Goal: Task Accomplishment & Management: Complete application form

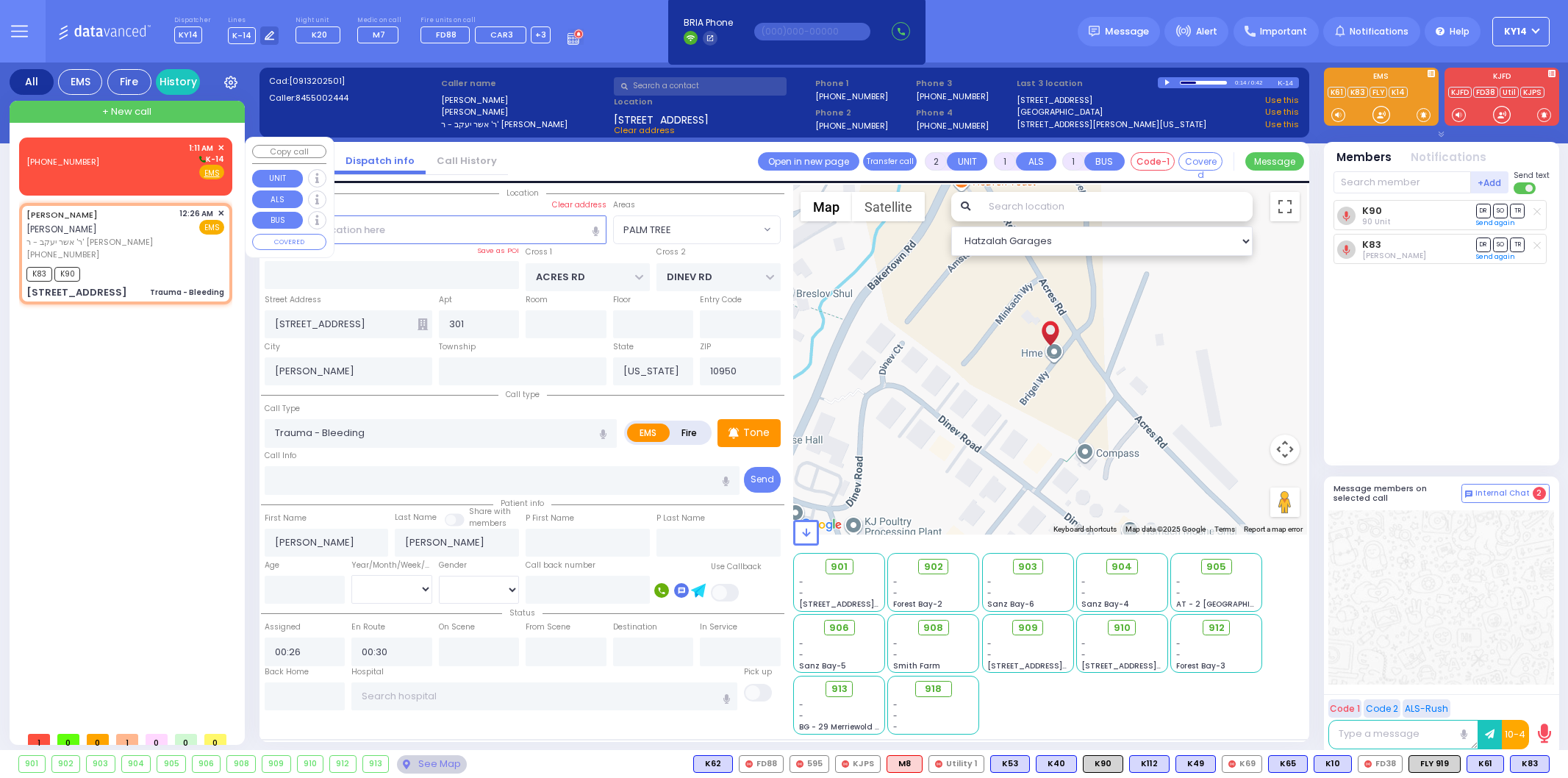
select select "PALM TREE"
select select
click at [168, 178] on div "[PHONE_NUMBER] 1:11 AM ✕ K-14 EMS" at bounding box center [124, 161] width 197 height 39
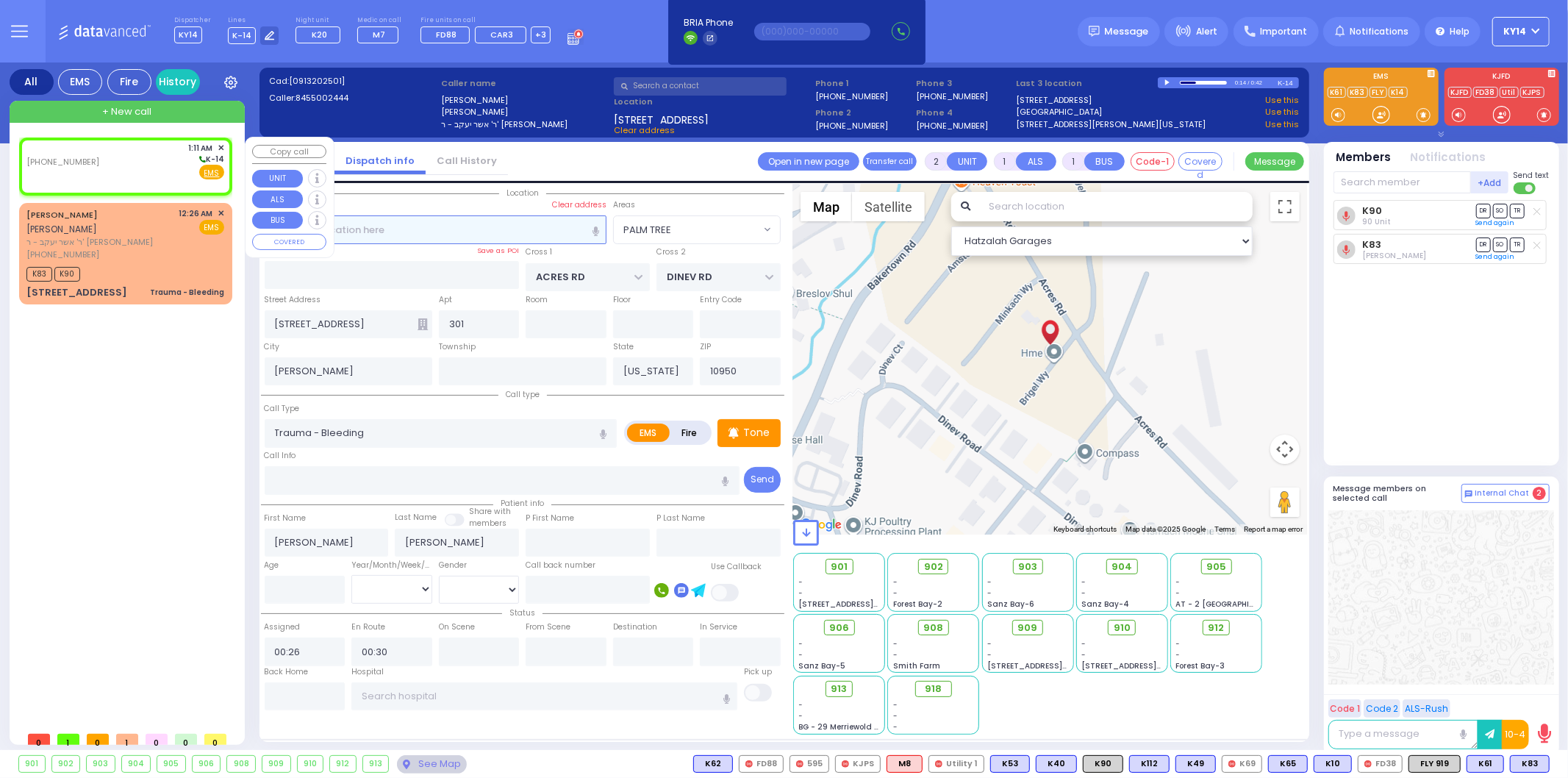
select select
radio input "true"
select select
type input "01:11"
select select "Hatzalah Garages"
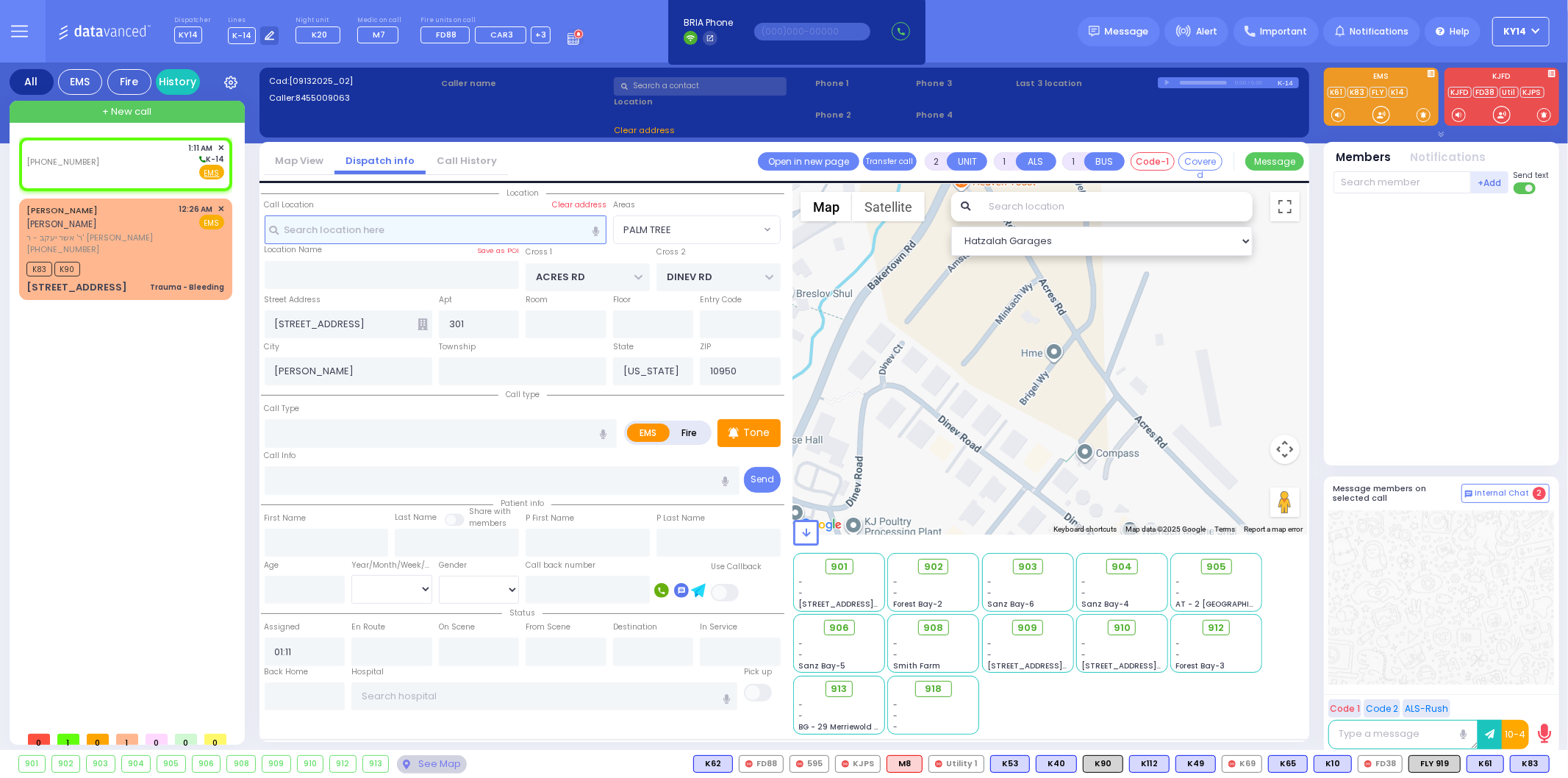
select select
radio input "true"
select select
select select "Hatzalah Garages"
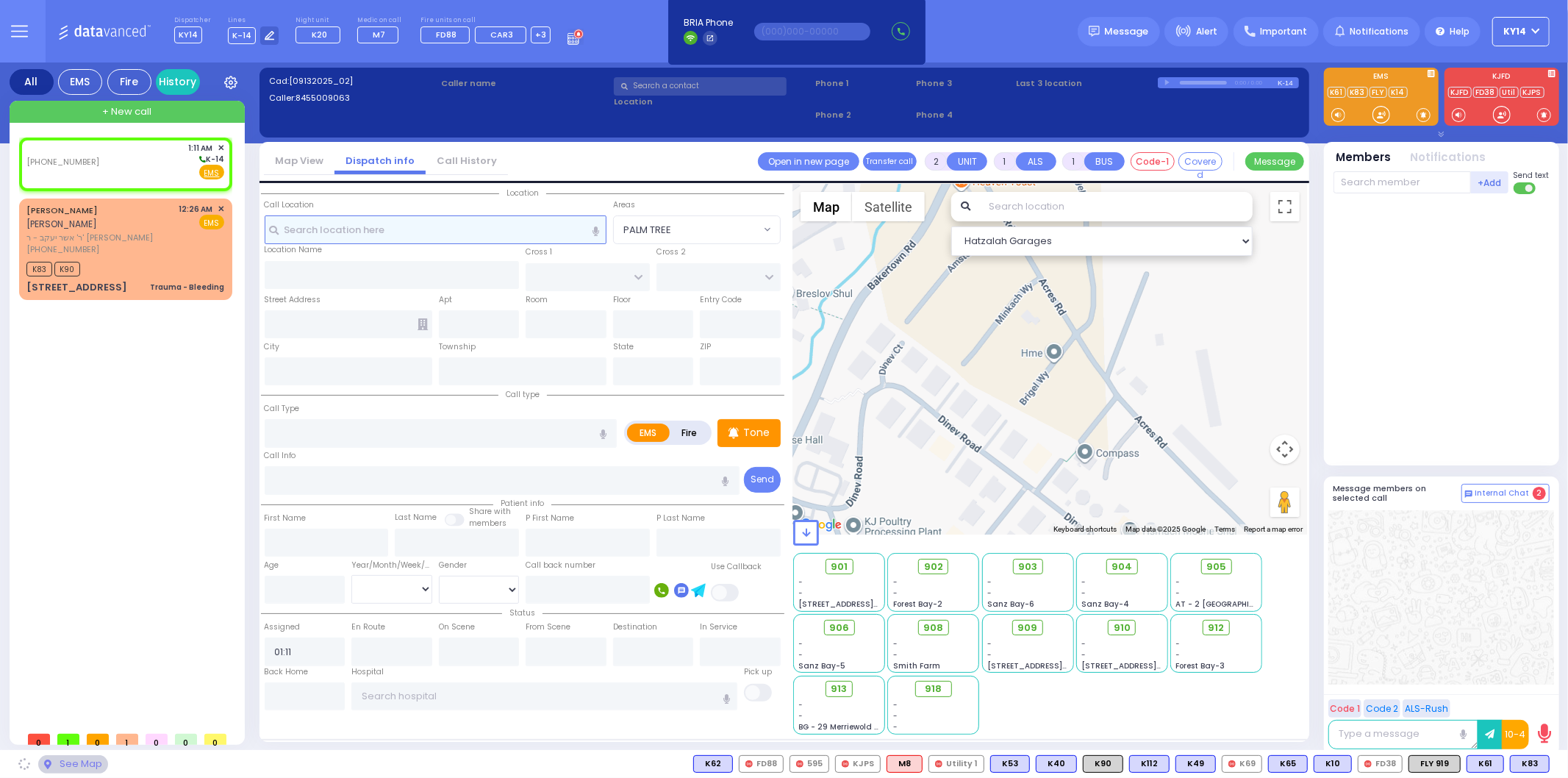
click at [391, 218] on input "text" at bounding box center [435, 229] width 342 height 28
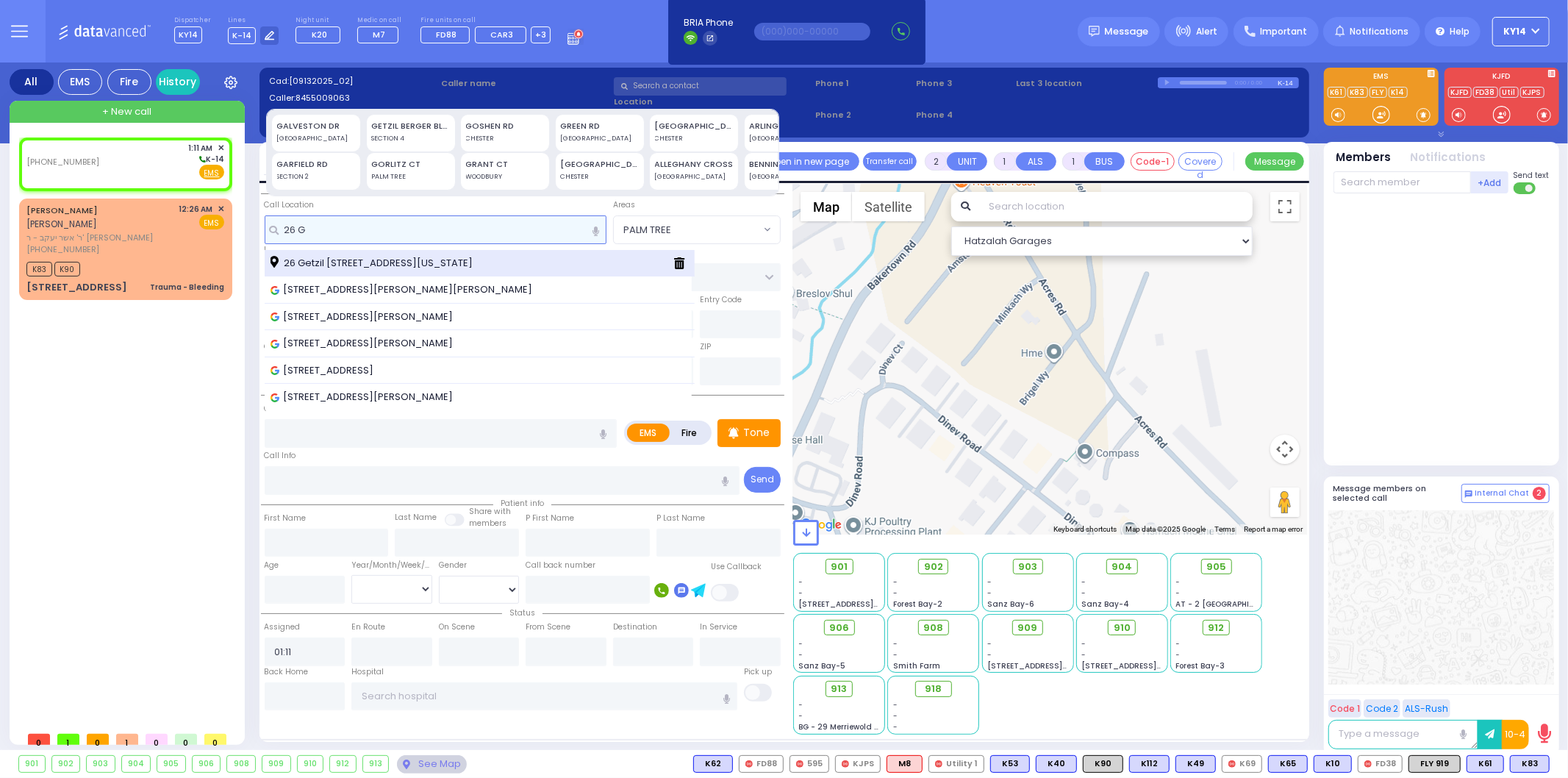
type input "26 G"
click at [378, 270] on div "26 Getzil [STREET_ADDRESS][US_STATE]" at bounding box center [480, 264] width 431 height 27
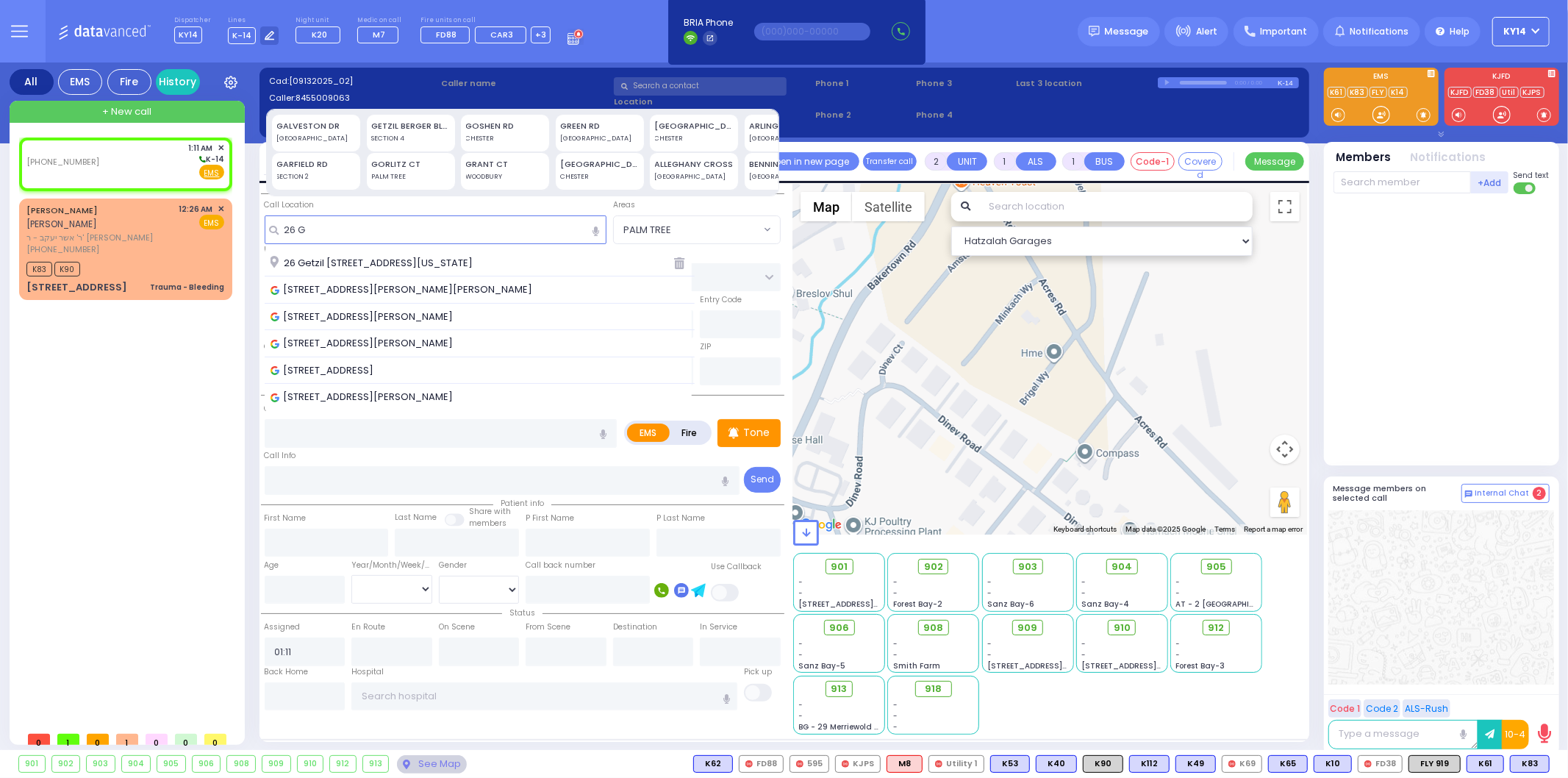
click at [358, 256] on span "26 Getzil [STREET_ADDRESS][US_STATE]" at bounding box center [374, 263] width 207 height 14
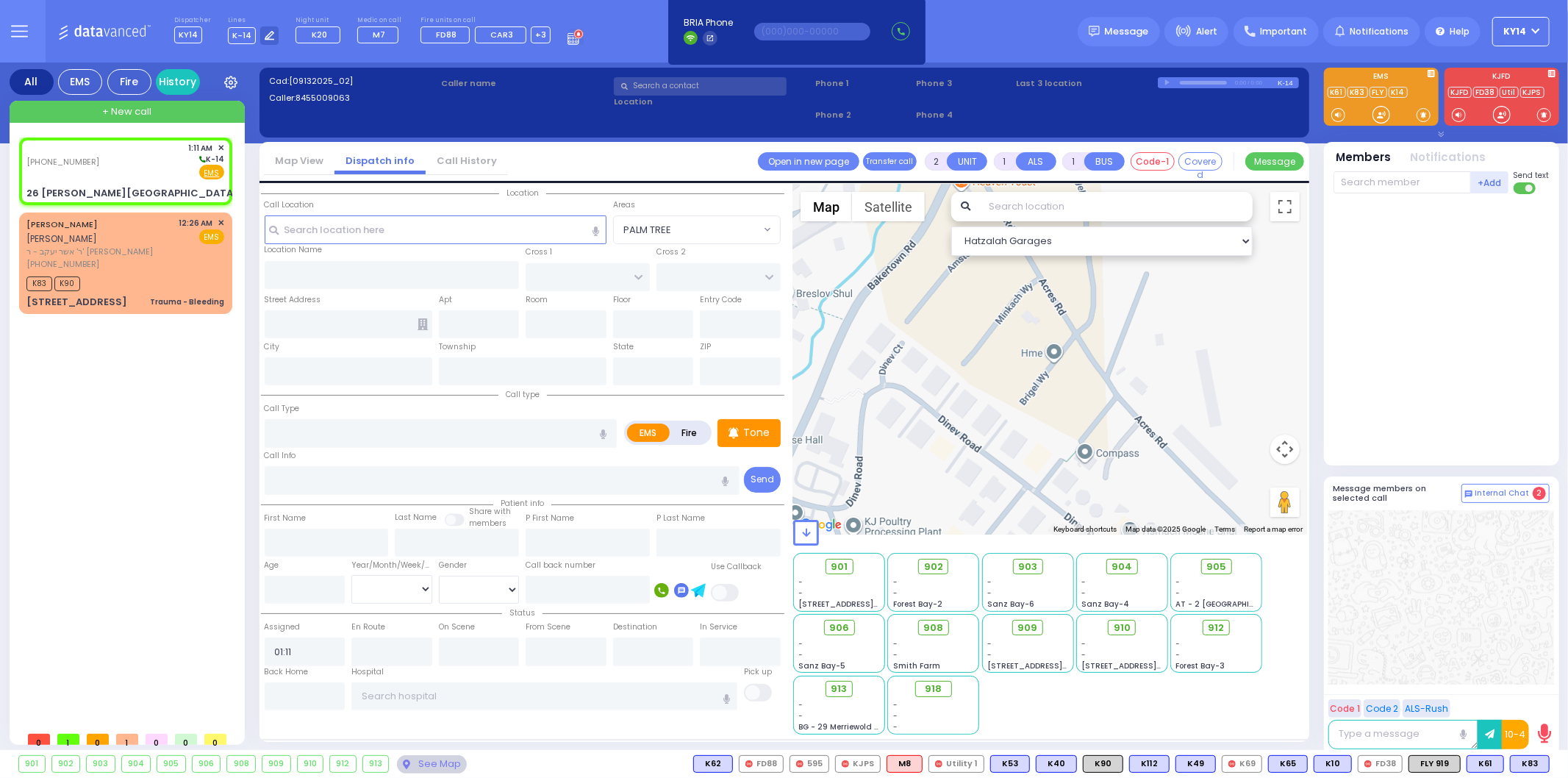
select select
radio input "true"
select select
type input "KAHAN DR"
type input "KERESTIER COURT"
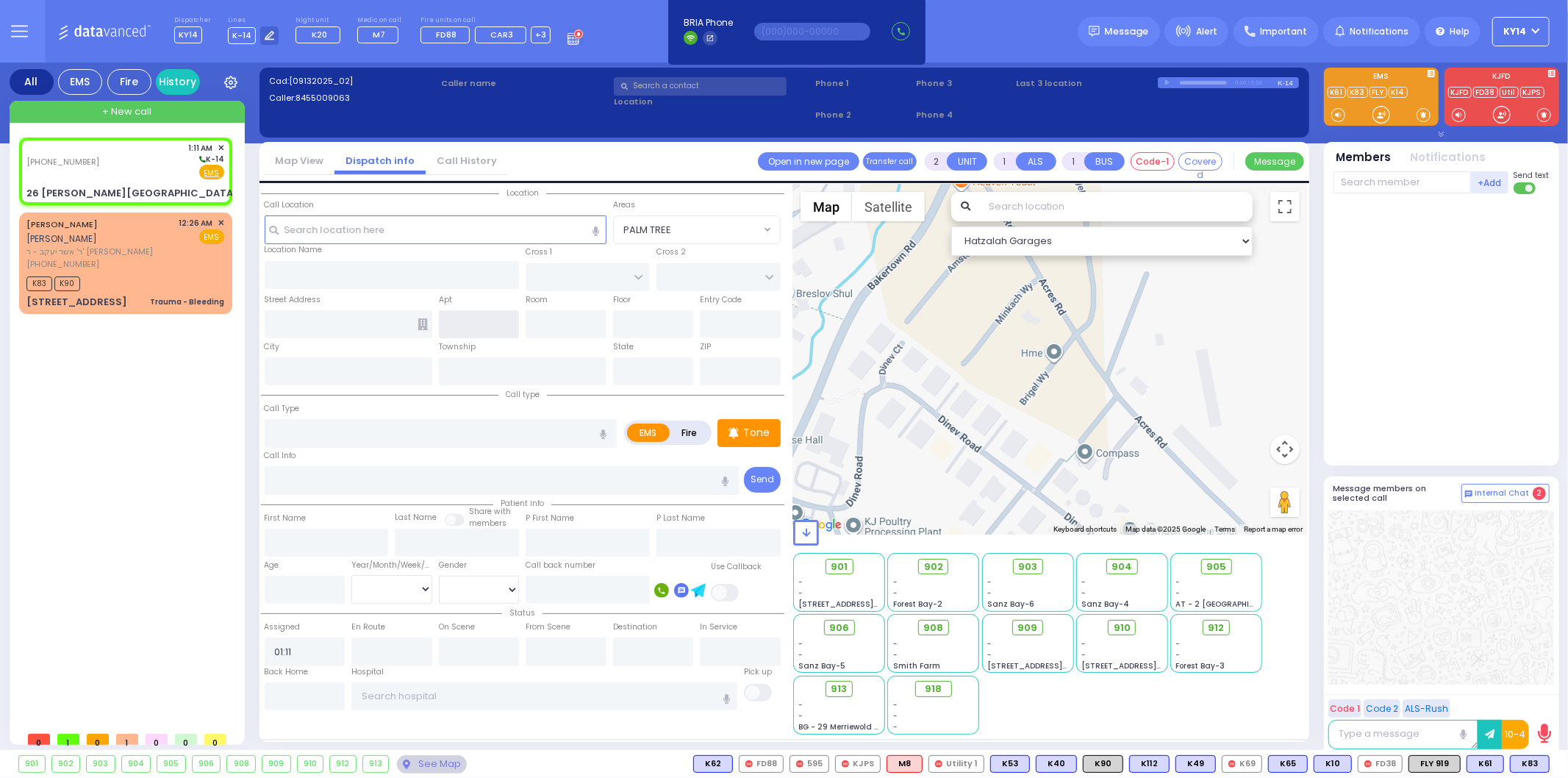
type input "26 [PERSON_NAME][GEOGRAPHIC_DATA]"
type input "Monroe"
type input "[US_STATE]"
type input "10950"
select select "Hatzalah Garages"
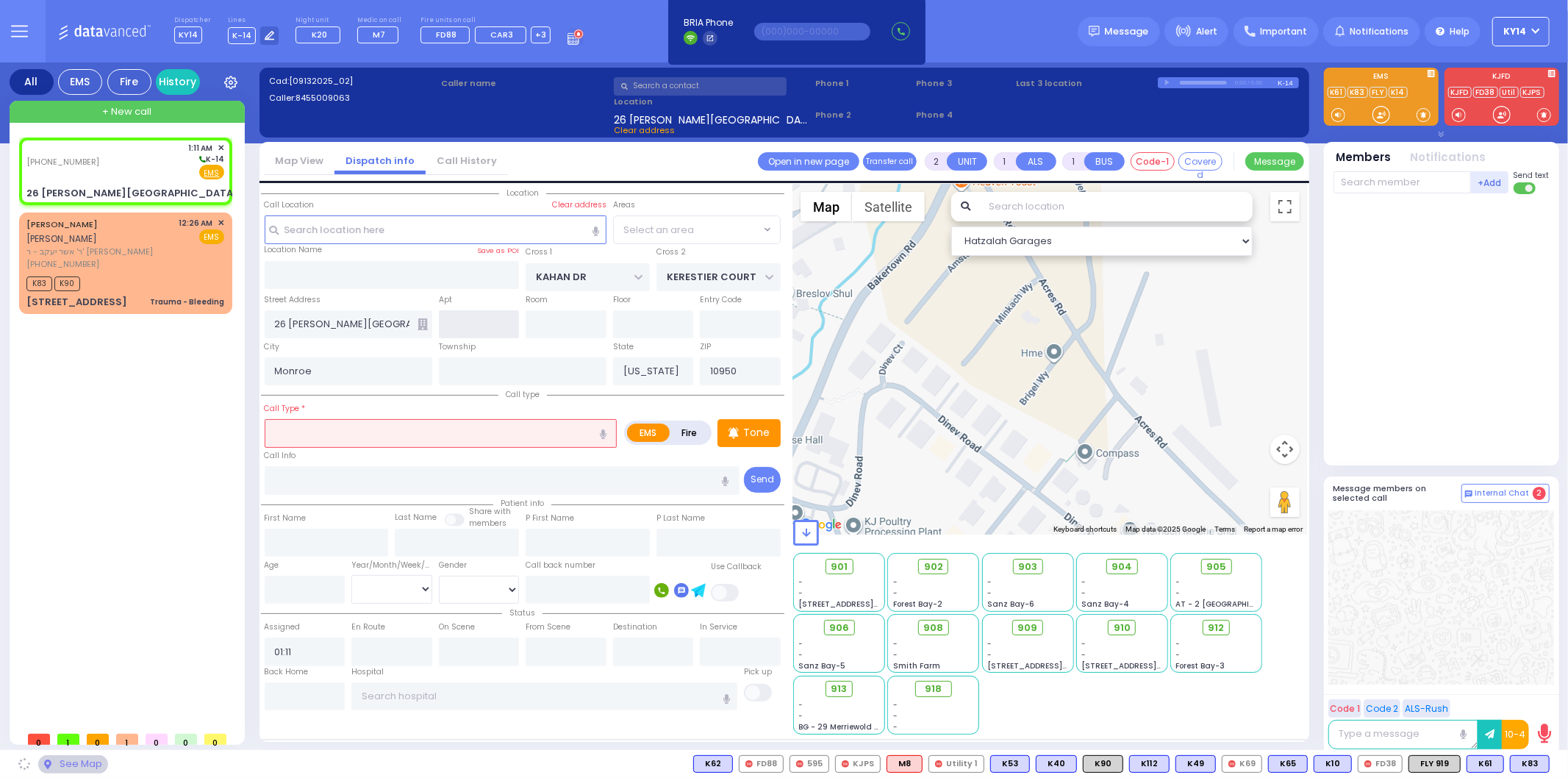
select select "SECTION 4"
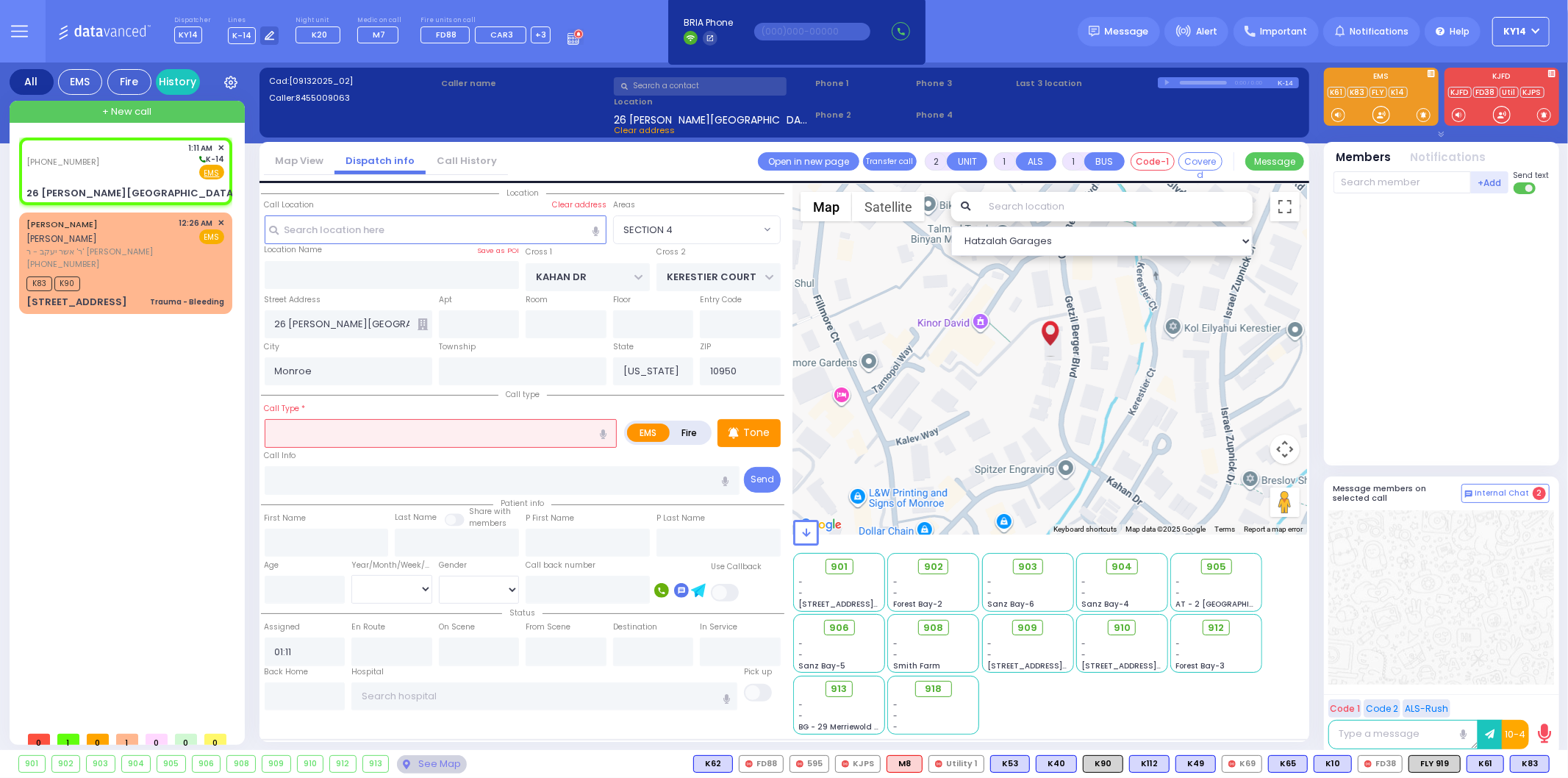
drag, startPoint x: 342, startPoint y: 246, endPoint x: 343, endPoint y: 259, distance: 13.0
click at [343, 259] on div "Location Name Save as POI" at bounding box center [392, 267] width 262 height 47
click at [347, 274] on input "text" at bounding box center [392, 274] width 255 height 28
type input "3"
type input "26 G"
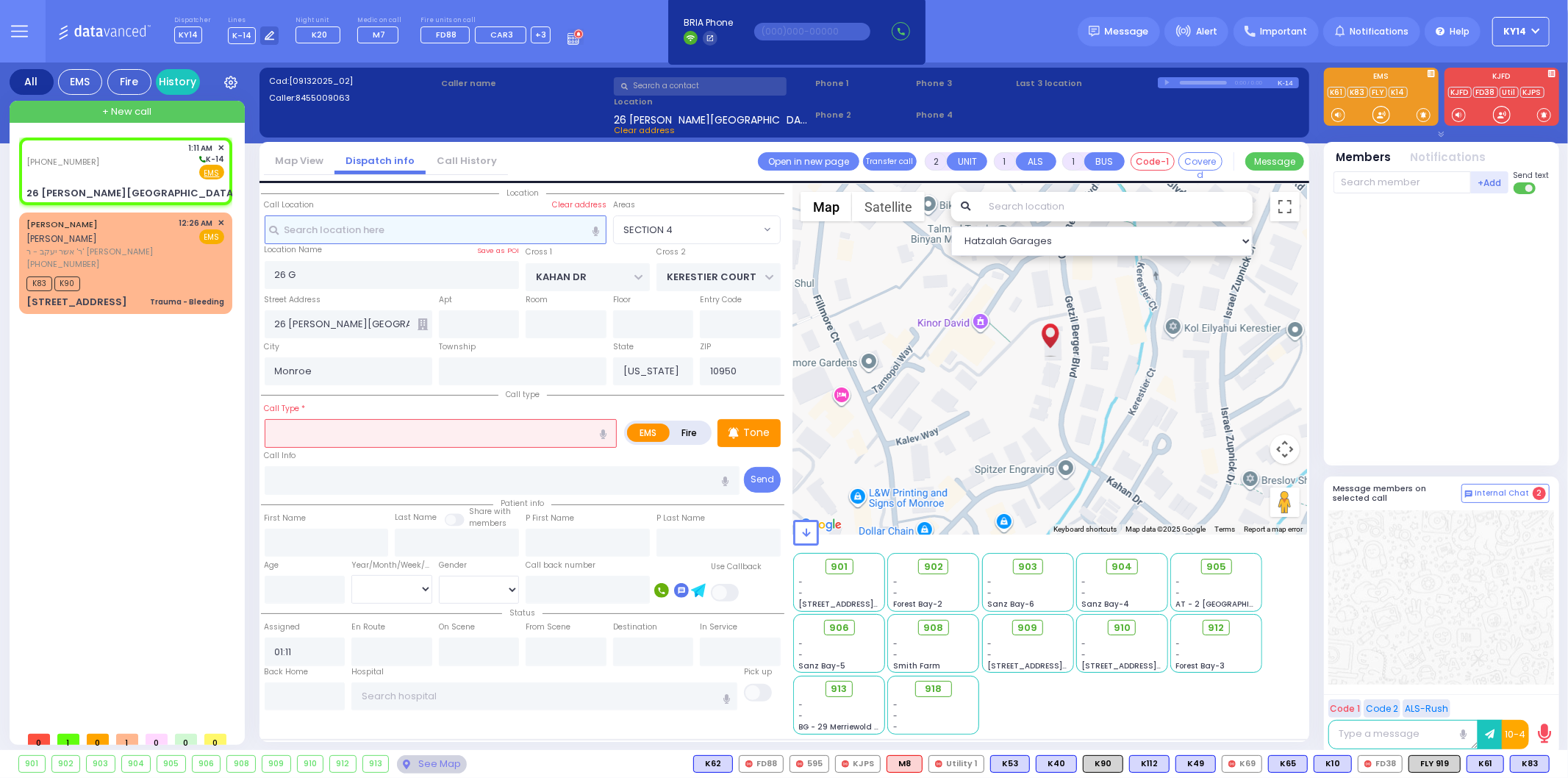
click at [347, 222] on input "text" at bounding box center [435, 229] width 342 height 28
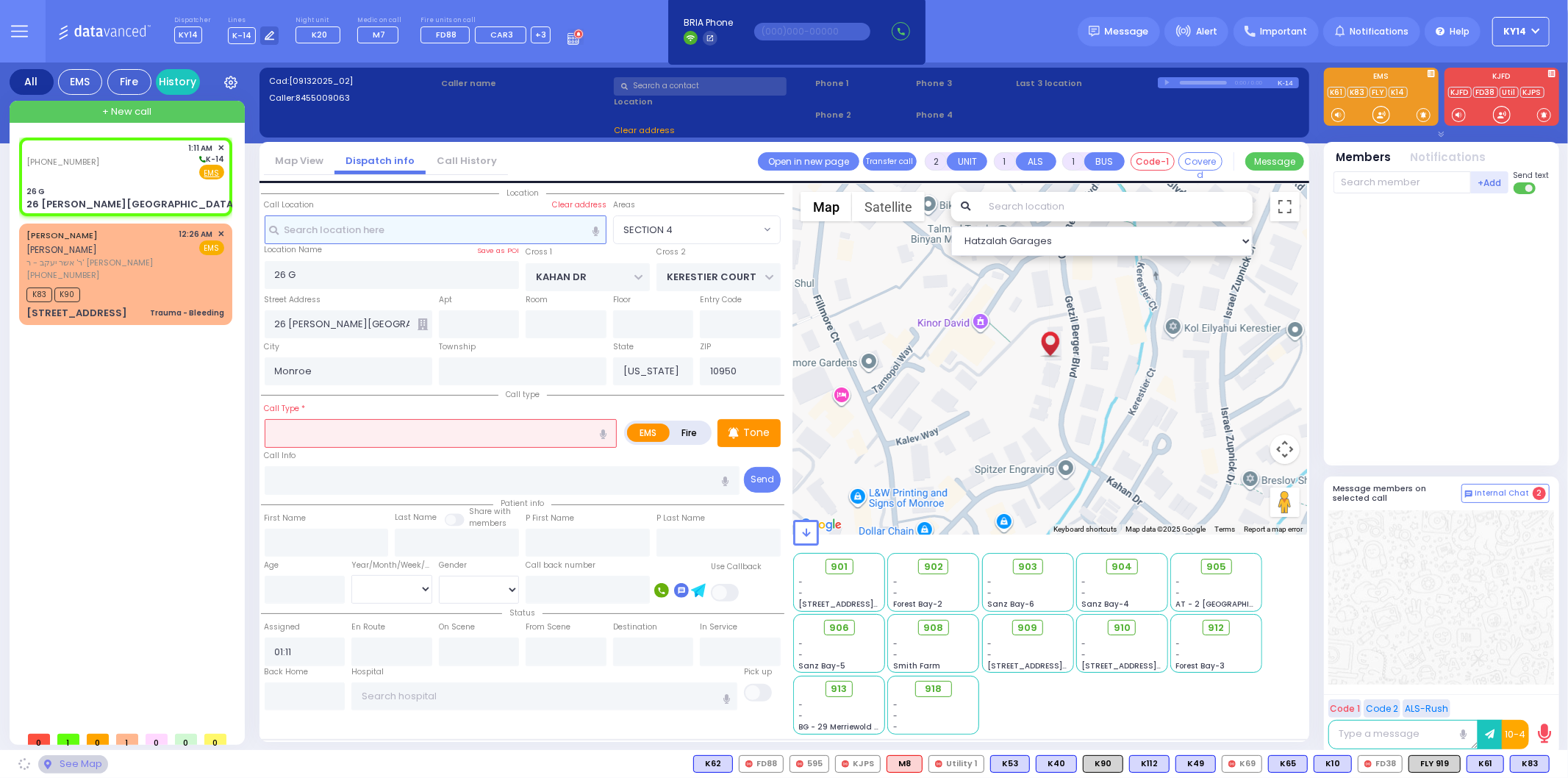
select select
radio input "true"
select select
select select "Hatzalah Garages"
select select "SECTION 4"
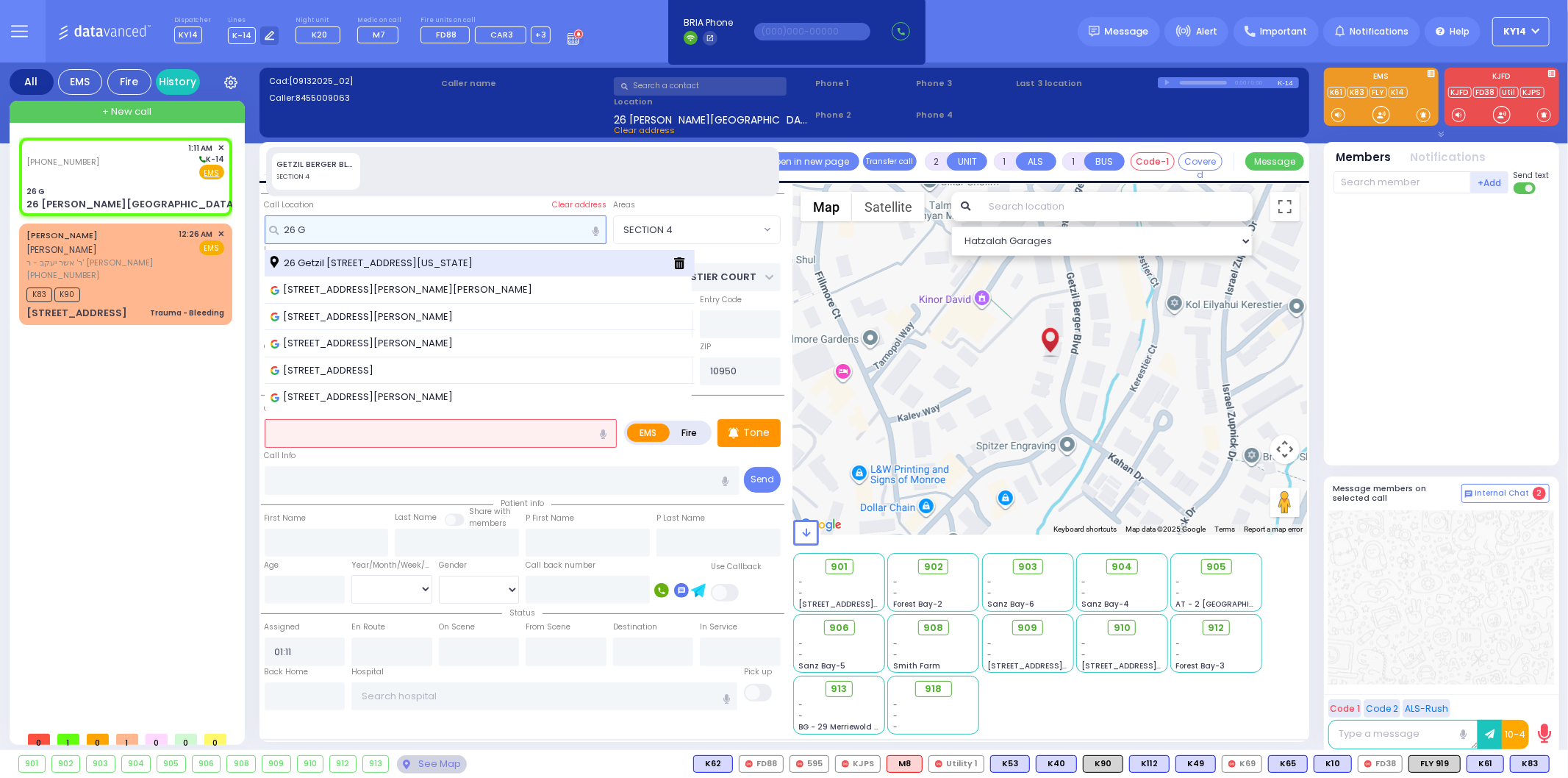
type input "26 G"
click at [332, 261] on span "26 Getzil [STREET_ADDRESS][US_STATE]" at bounding box center [374, 263] width 207 height 14
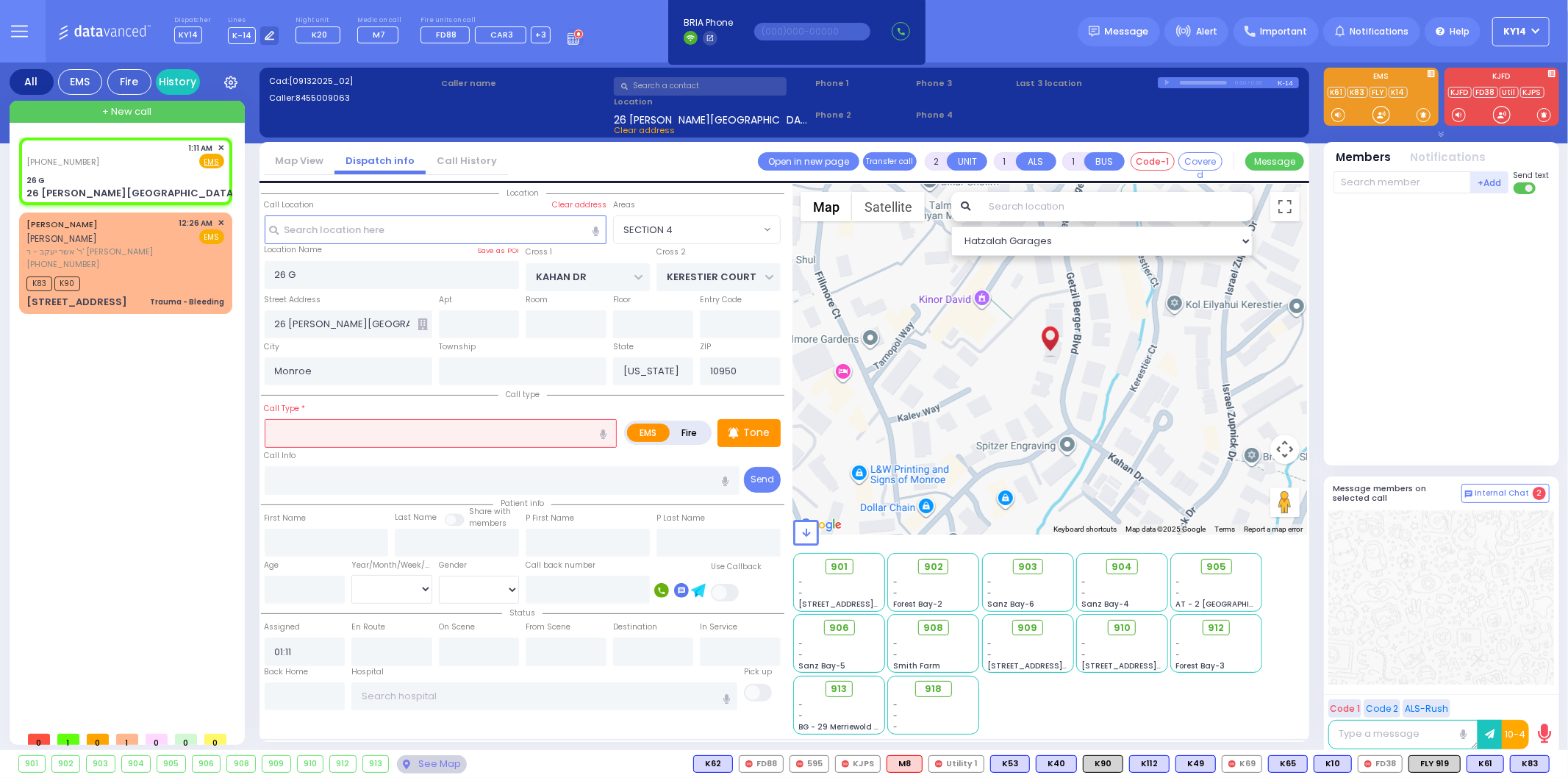
select select
radio input "true"
select select
select select "Hatzalah Garages"
select select
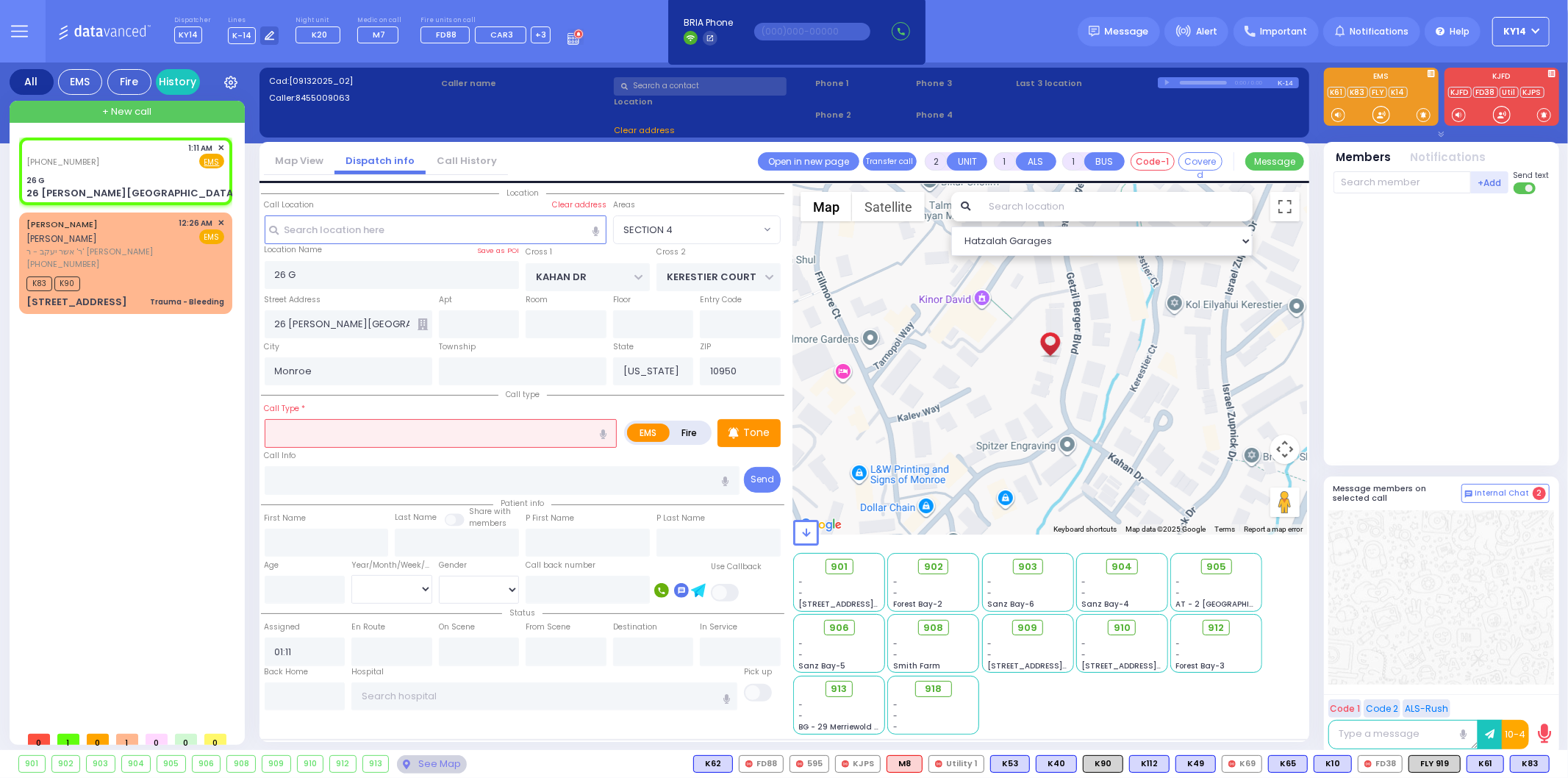
radio input "true"
select select
select select "Hatzalah Garages"
select select "SECTION 4"
click at [488, 324] on input "text" at bounding box center [480, 324] width 81 height 28
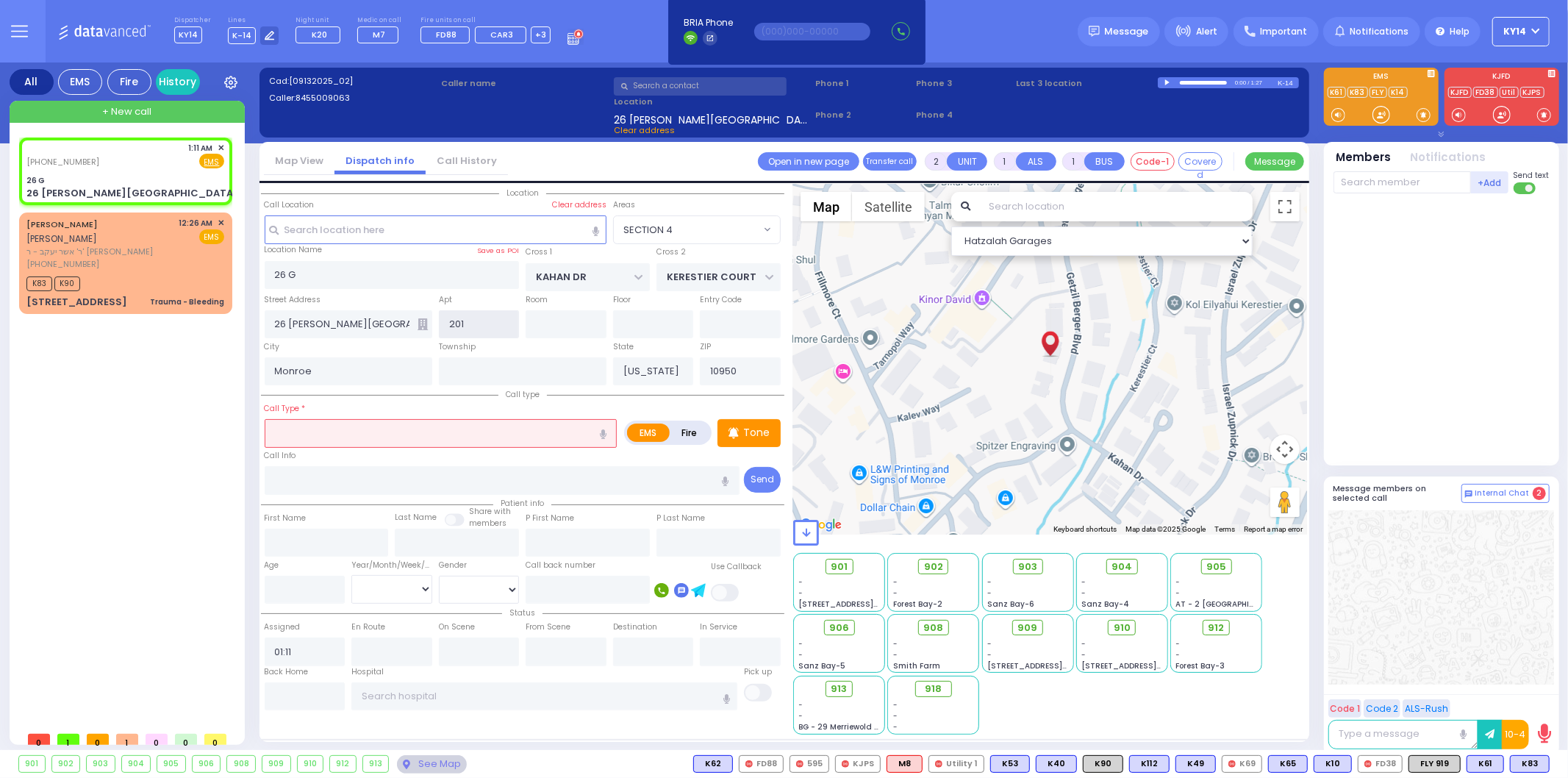
type input "201"
click at [420, 319] on icon at bounding box center [423, 324] width 11 height 12
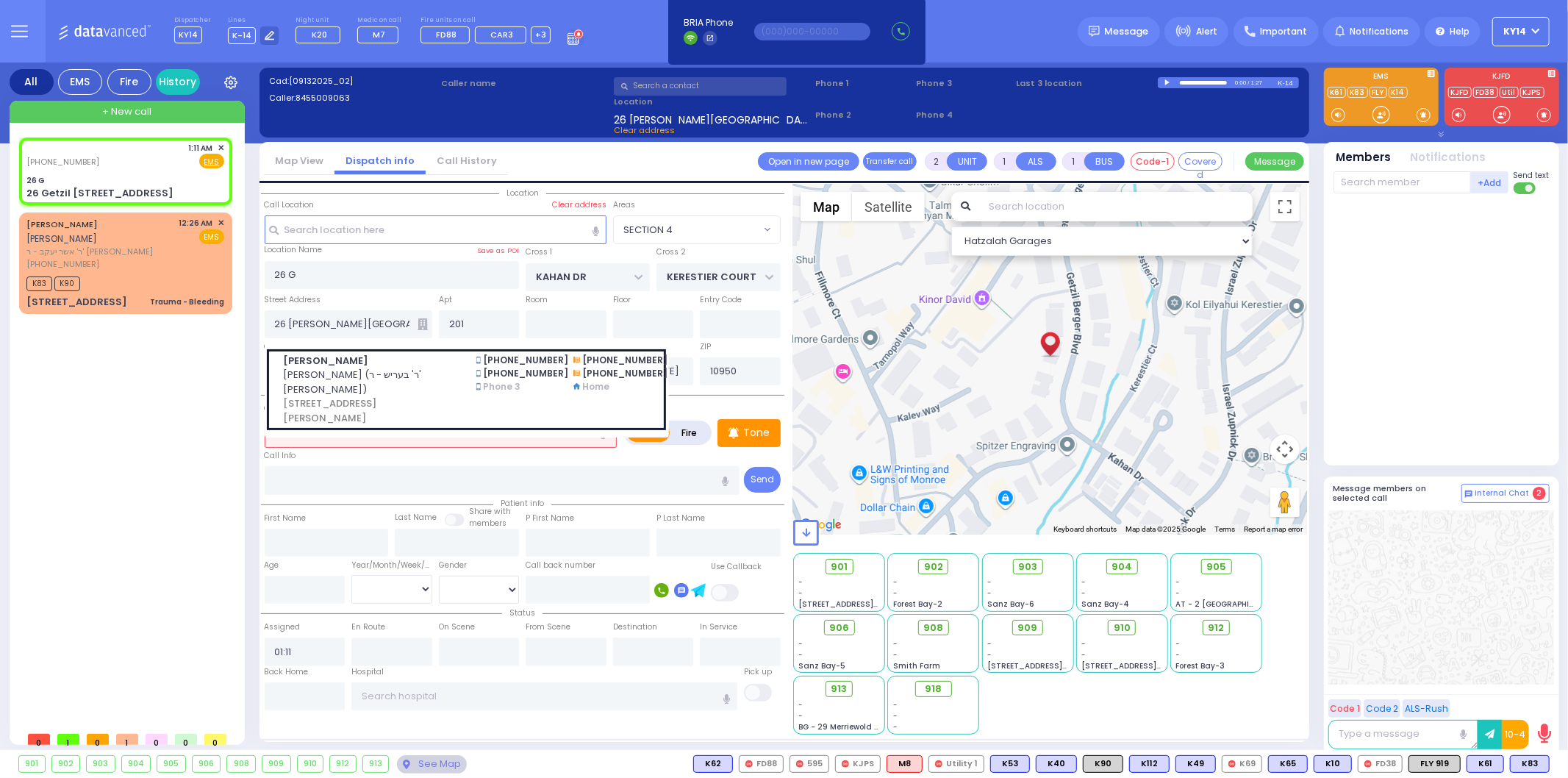
select select
radio input "true"
select select
select select "Hatzalah Garages"
select select "SECTION 4"
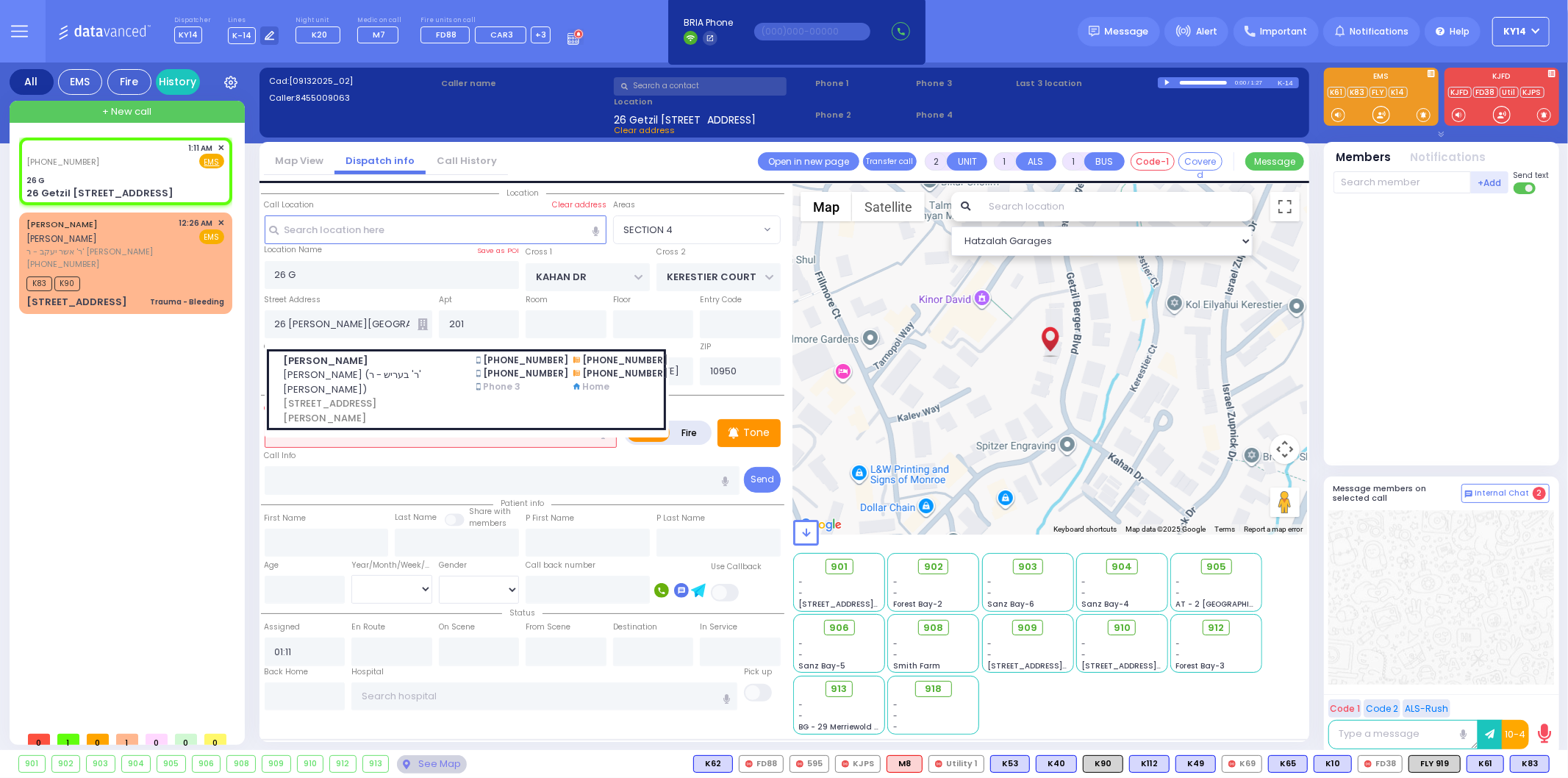
click at [456, 380] on span "[PERSON_NAME] (ר' בעריש - ר' [PERSON_NAME])" at bounding box center [371, 382] width 175 height 29
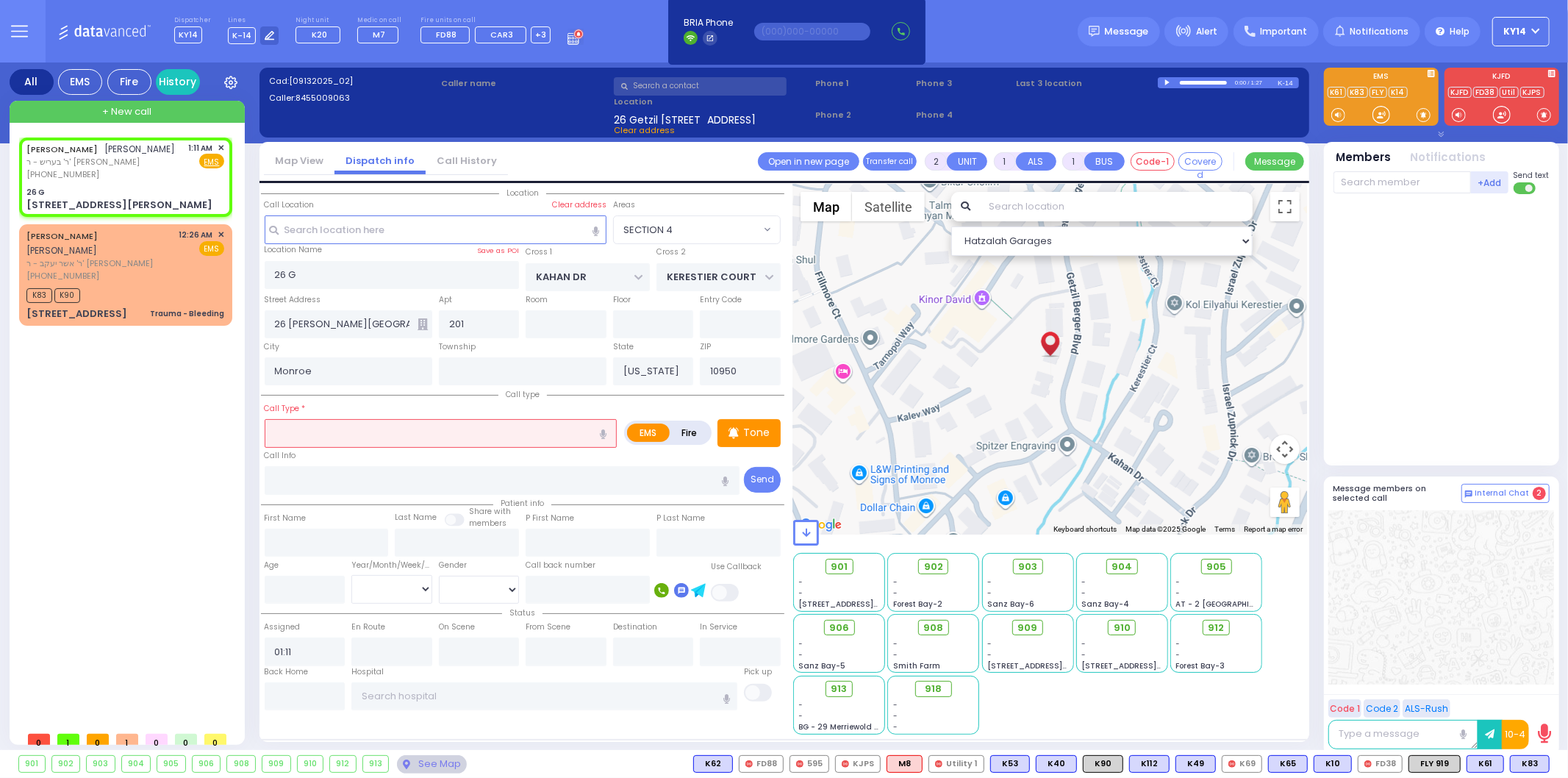
select select
radio input "true"
type input "[PERSON_NAME]"
type input "LAUFER"
select select
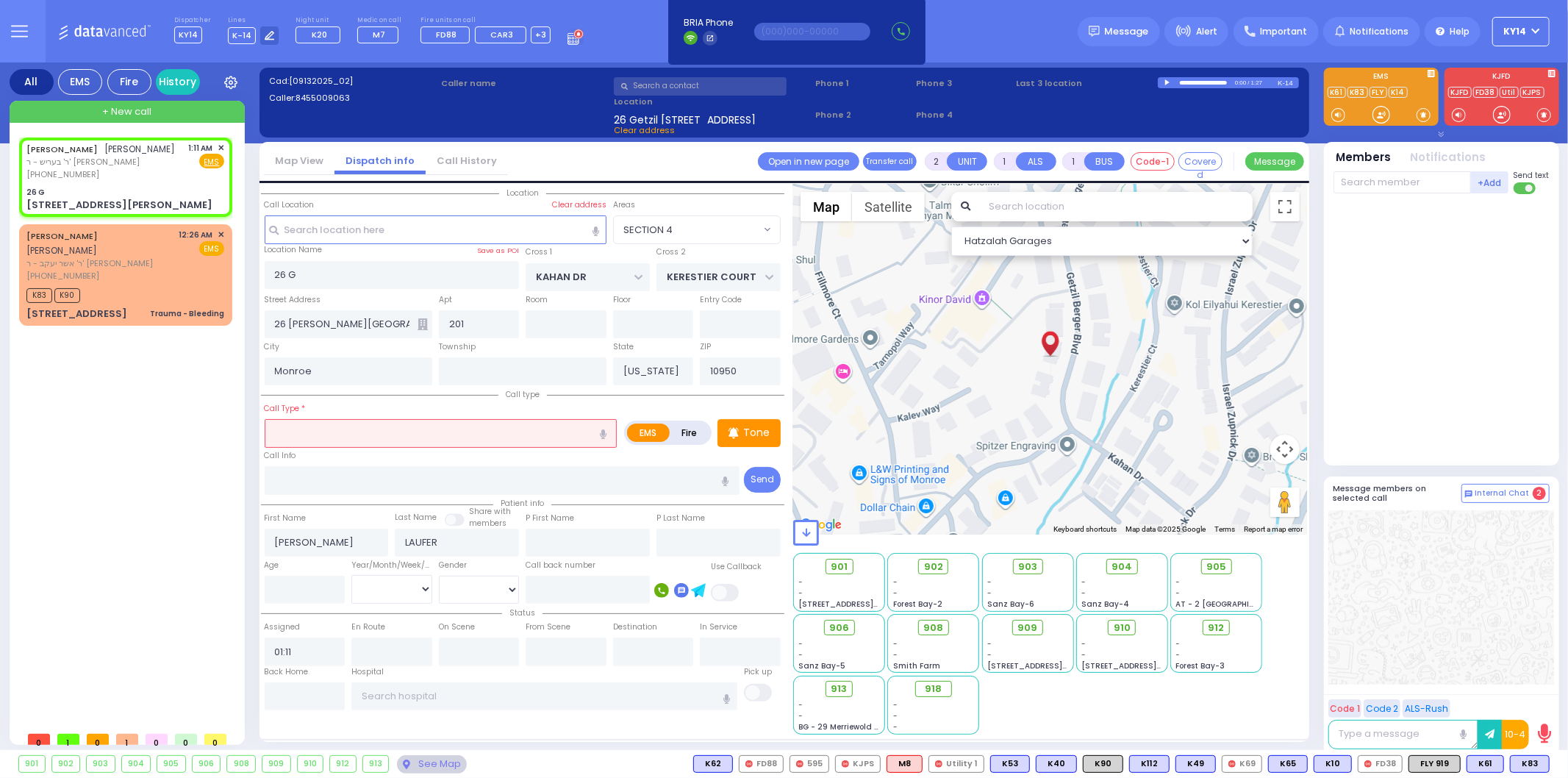
select select "Hatzalah Garages"
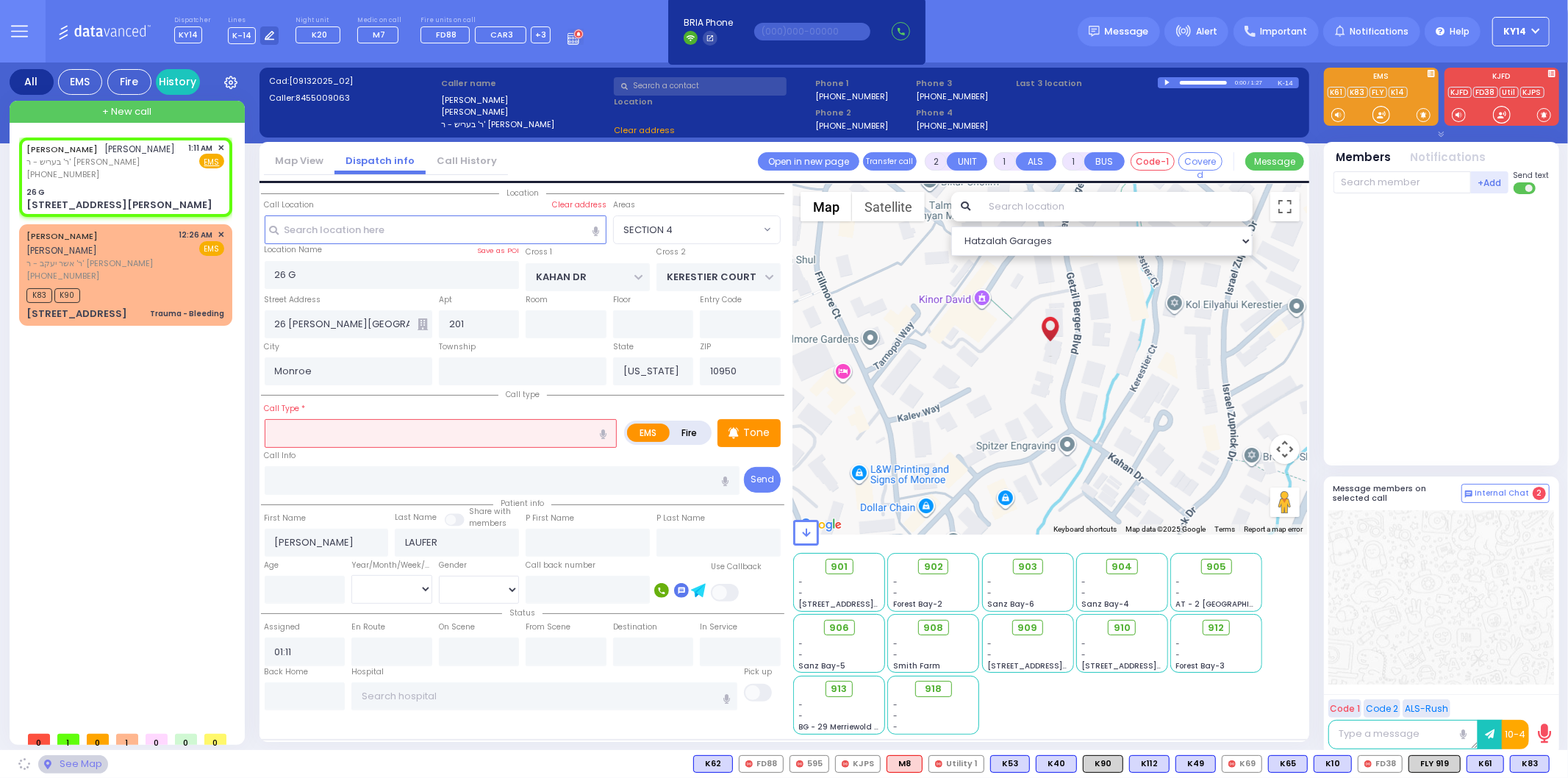
type input "MERON DR"
type input "26 [PERSON_NAME] BLVD"
type input "[PERSON_NAME]"
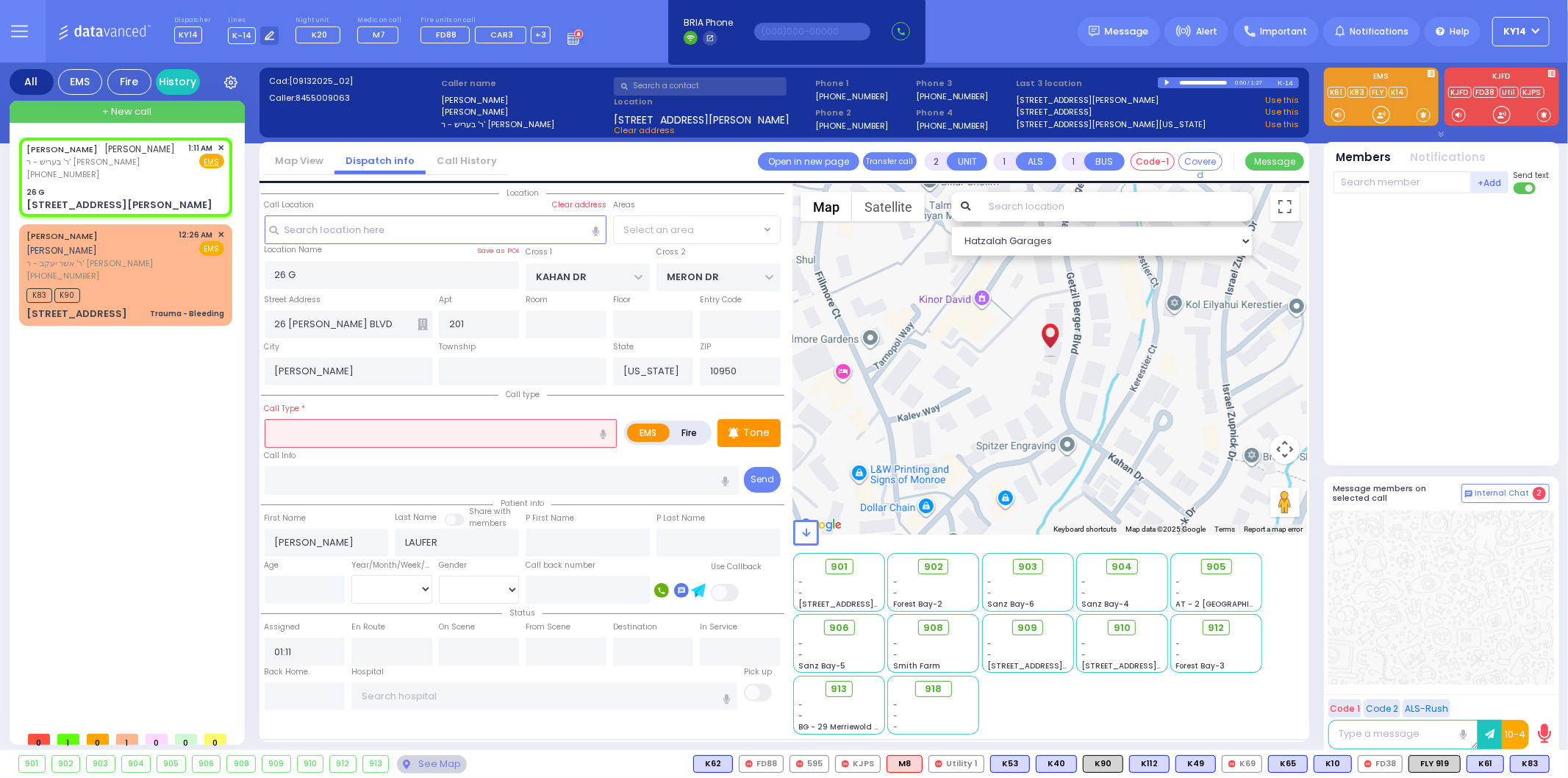
select select "SECTION 4"
click at [542, 427] on input "text" at bounding box center [441, 432] width 353 height 28
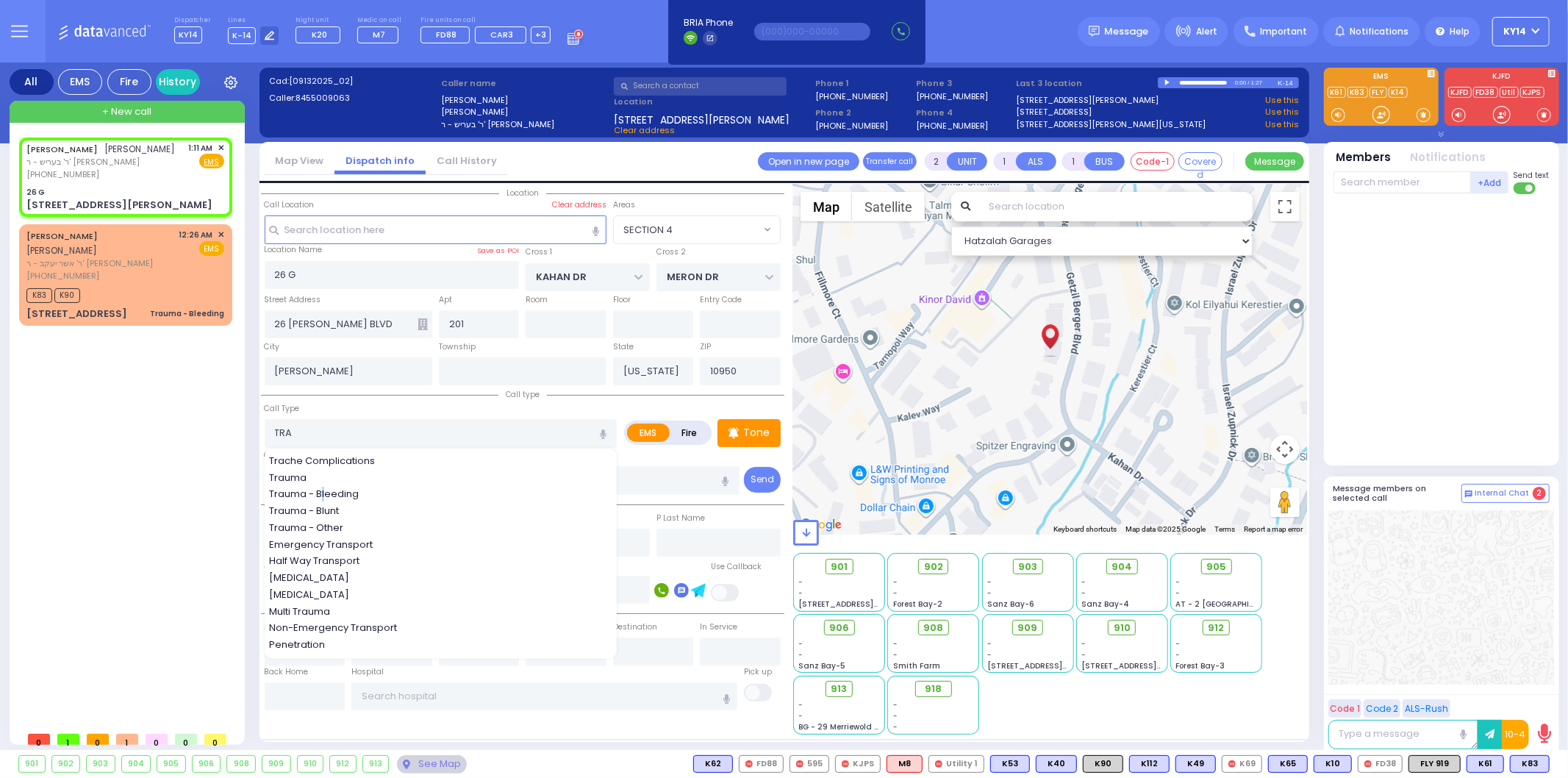
click at [325, 489] on span "Trauma - Bleeding" at bounding box center [316, 493] width 94 height 14
type input "Trauma - Bleeding"
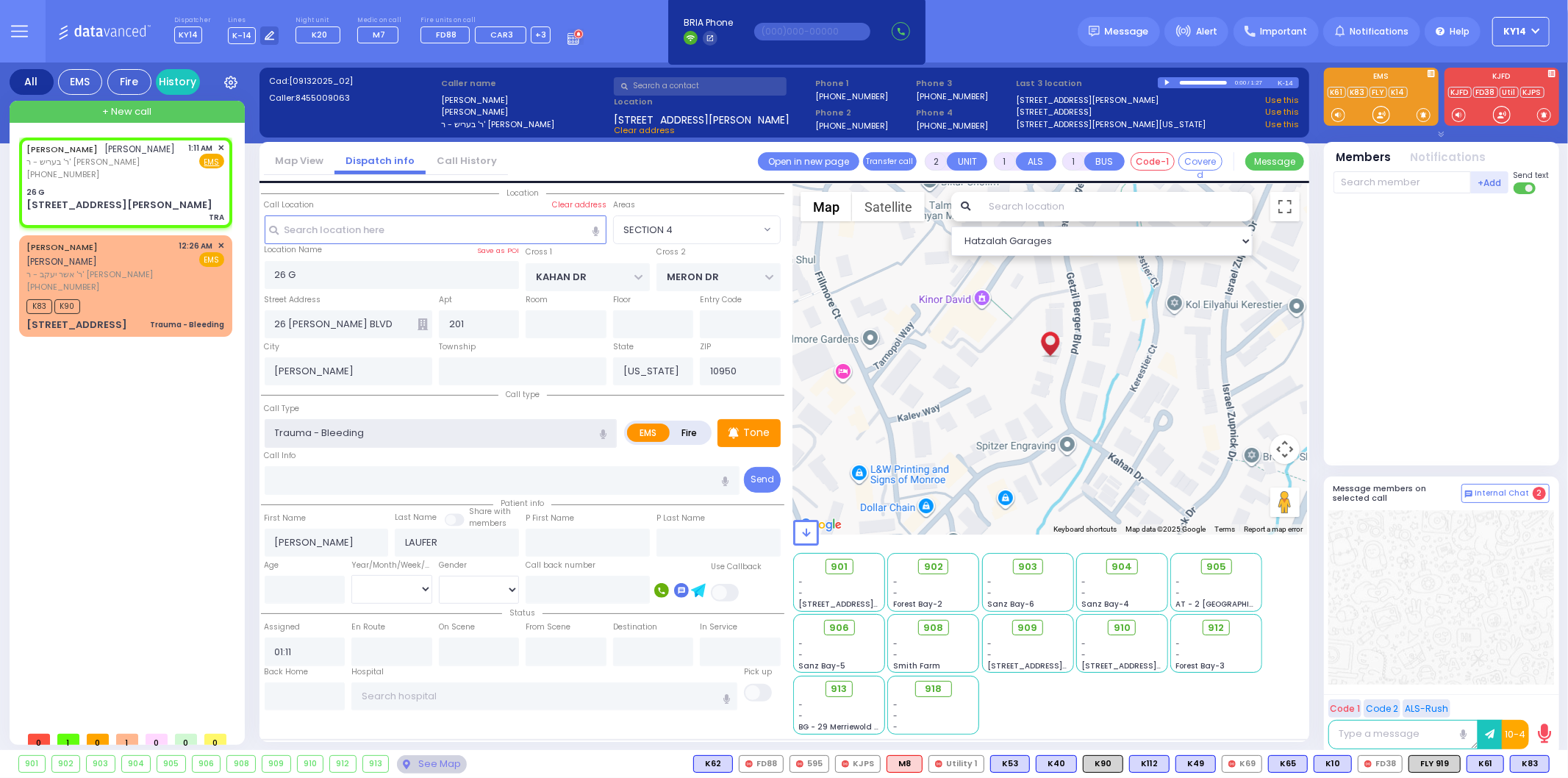
select select
radio input "true"
select select
select select "Hatzalah Garages"
select select "SECTION 4"
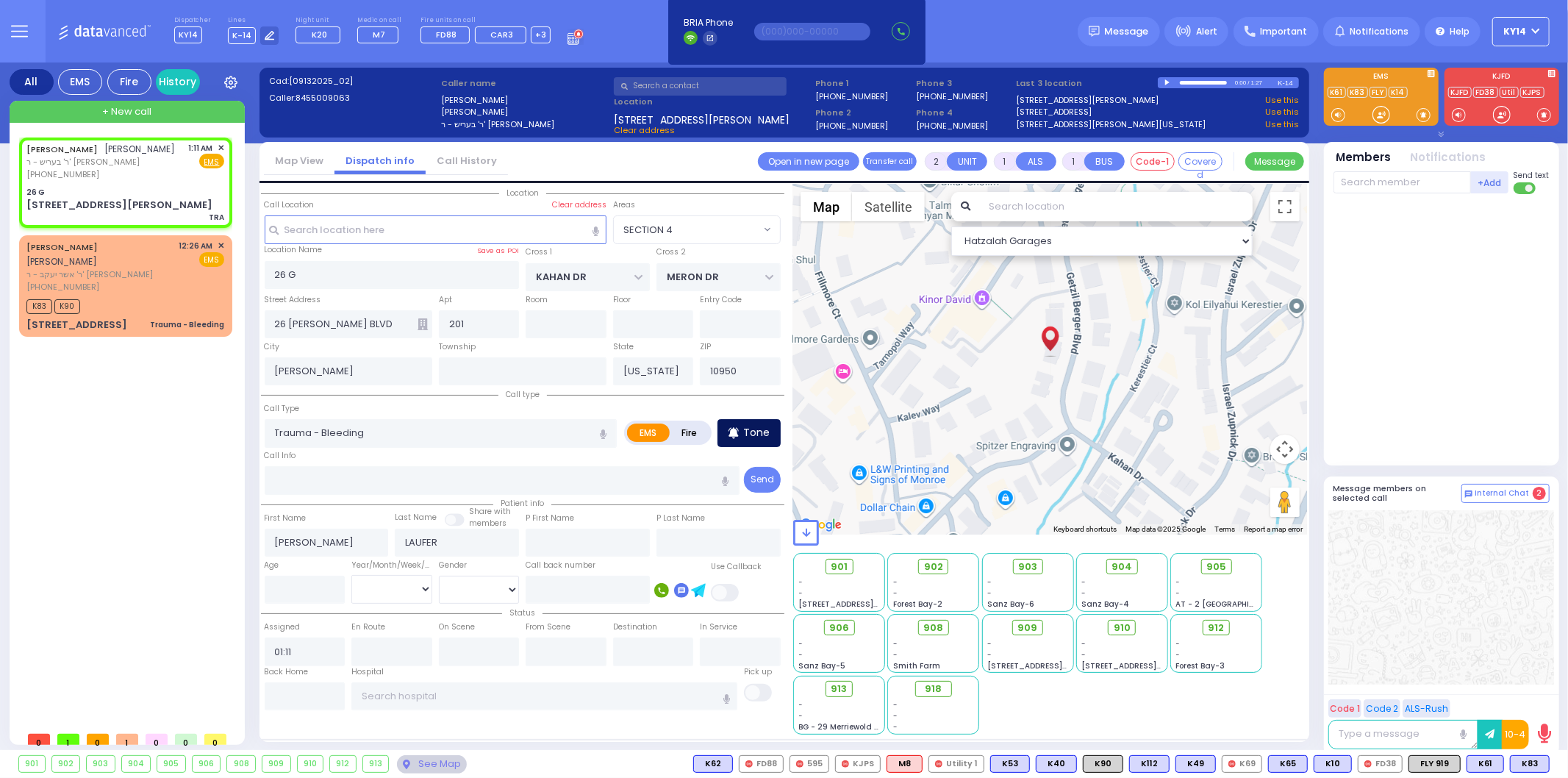
click at [748, 429] on p "Tone" at bounding box center [756, 432] width 26 height 15
select select
radio input "true"
select select
select select "Hatzalah Garages"
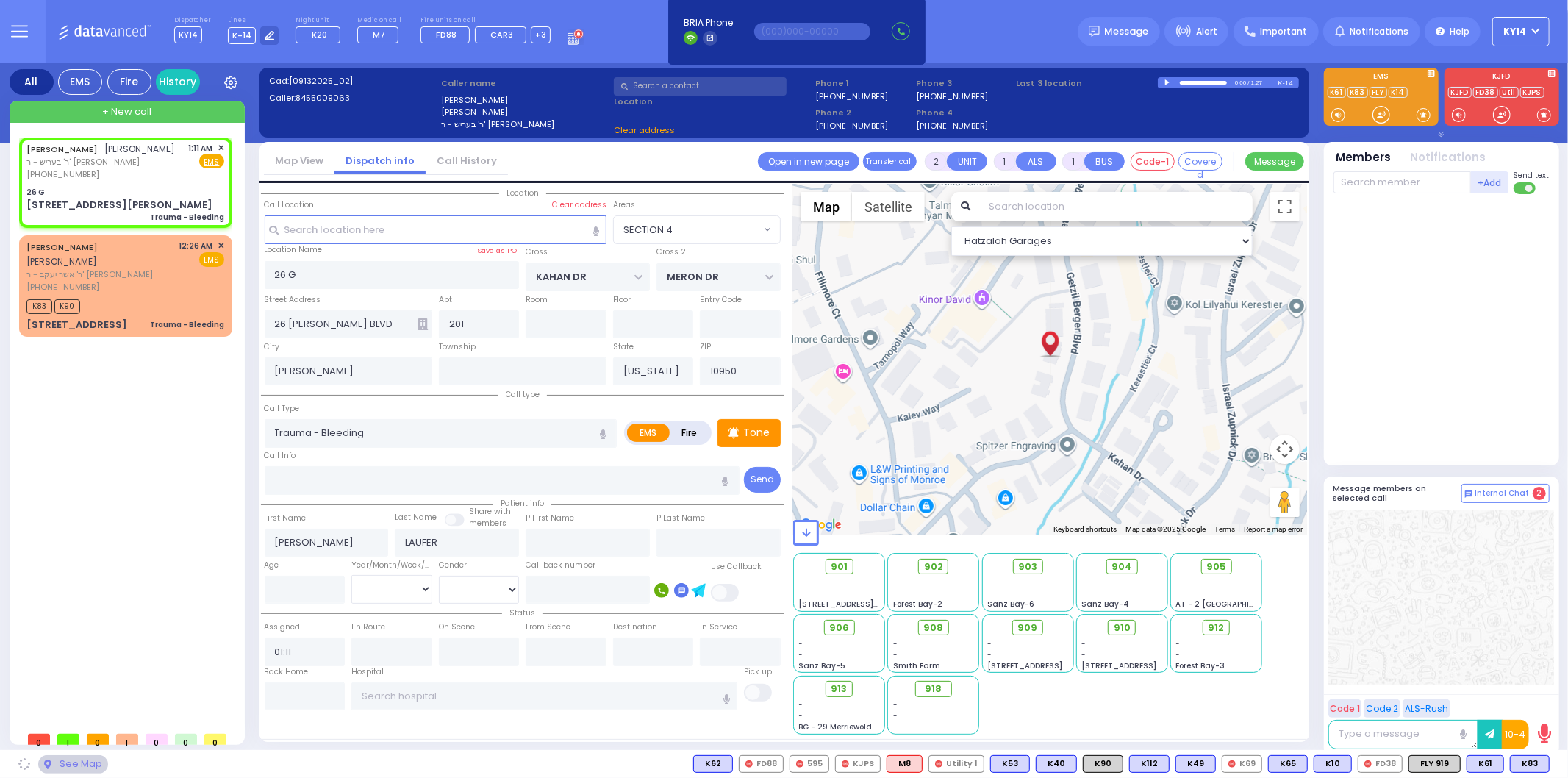
select select "SECTION 4"
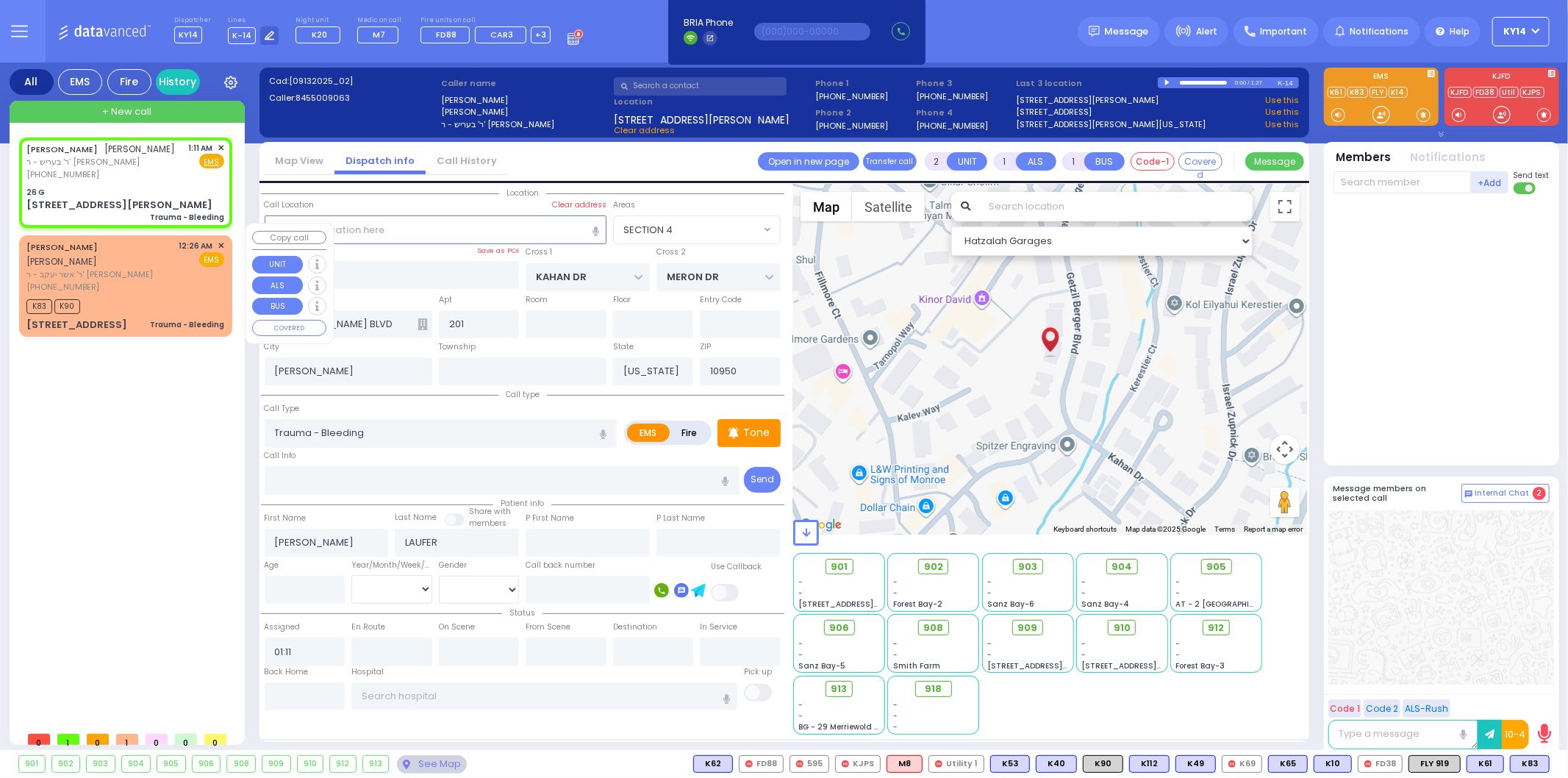
click at [219, 240] on span "✕" at bounding box center [221, 246] width 7 height 13
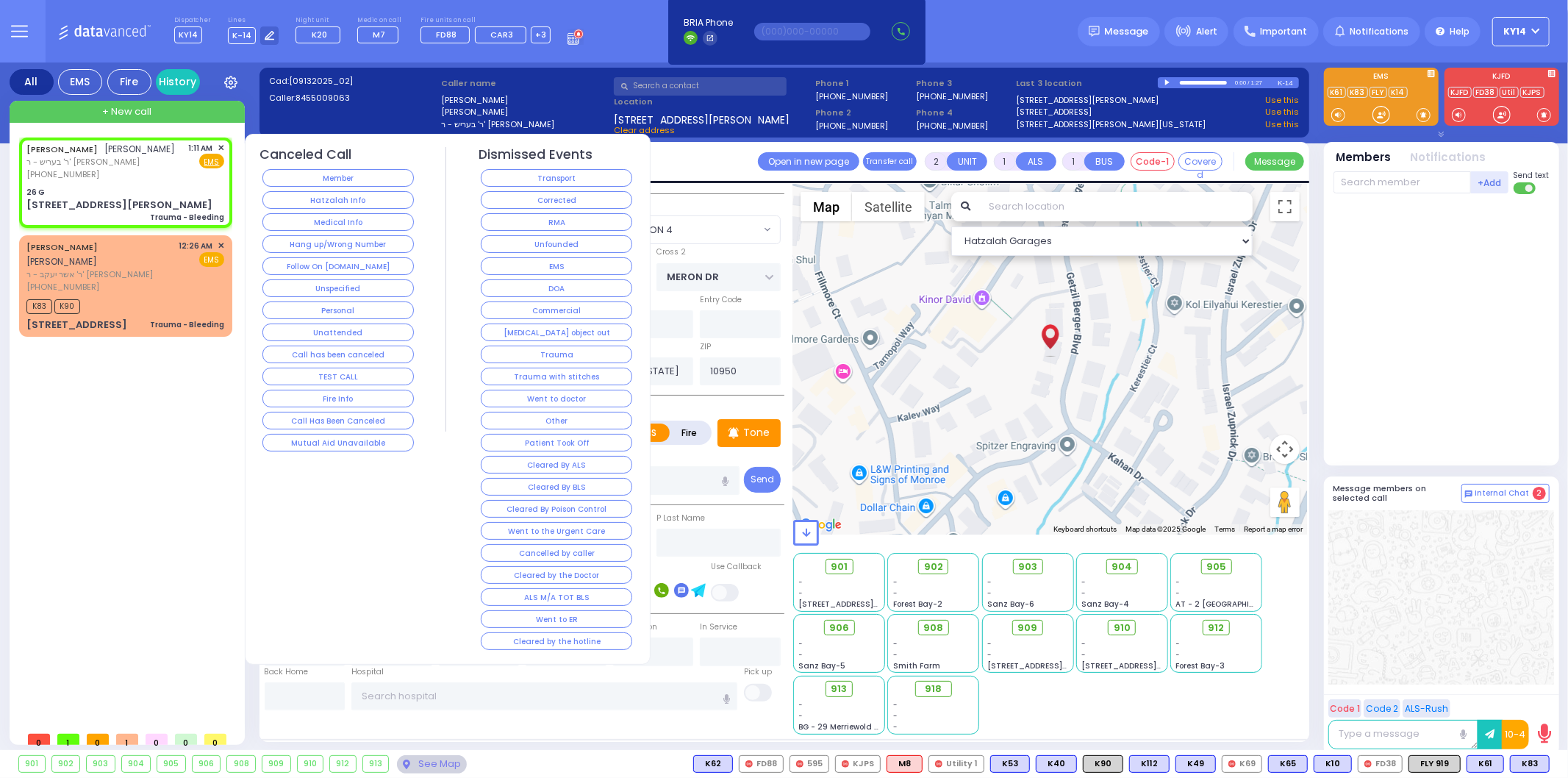
click at [561, 199] on button "Corrected" at bounding box center [556, 199] width 151 height 17
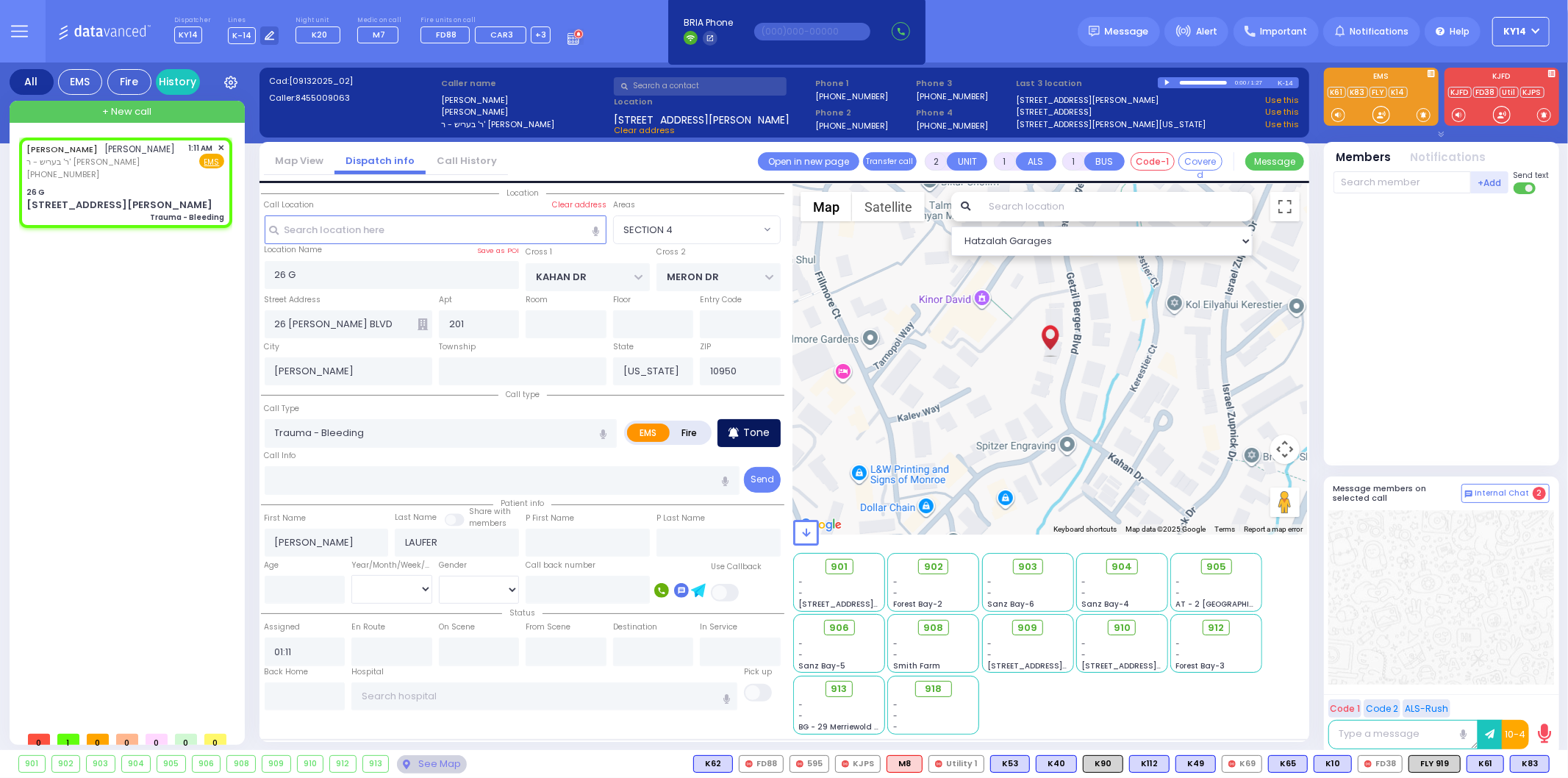
click at [753, 436] on p "Tone" at bounding box center [756, 432] width 26 height 15
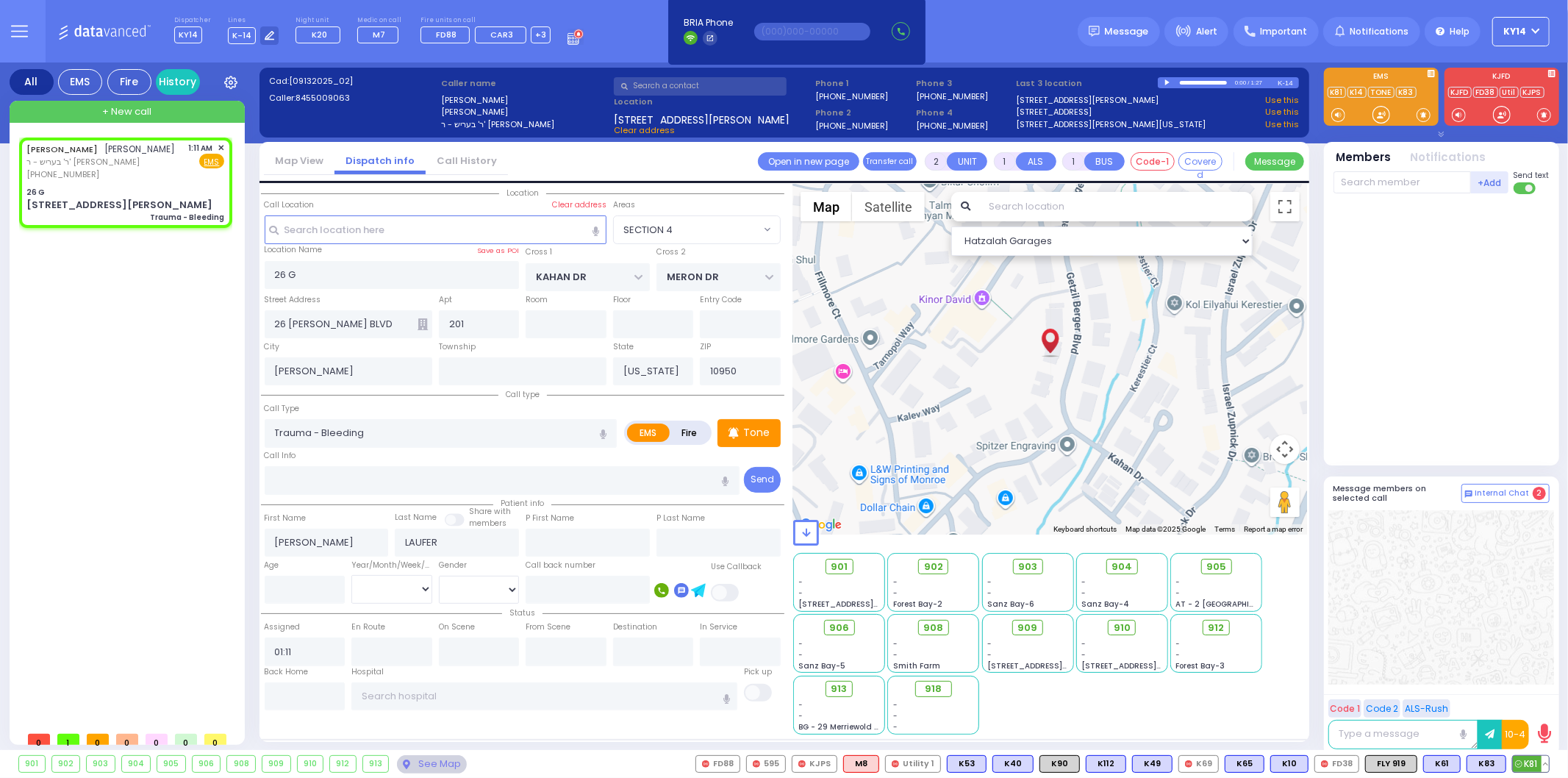
click at [1540, 767] on span "K81" at bounding box center [1530, 764] width 36 height 16
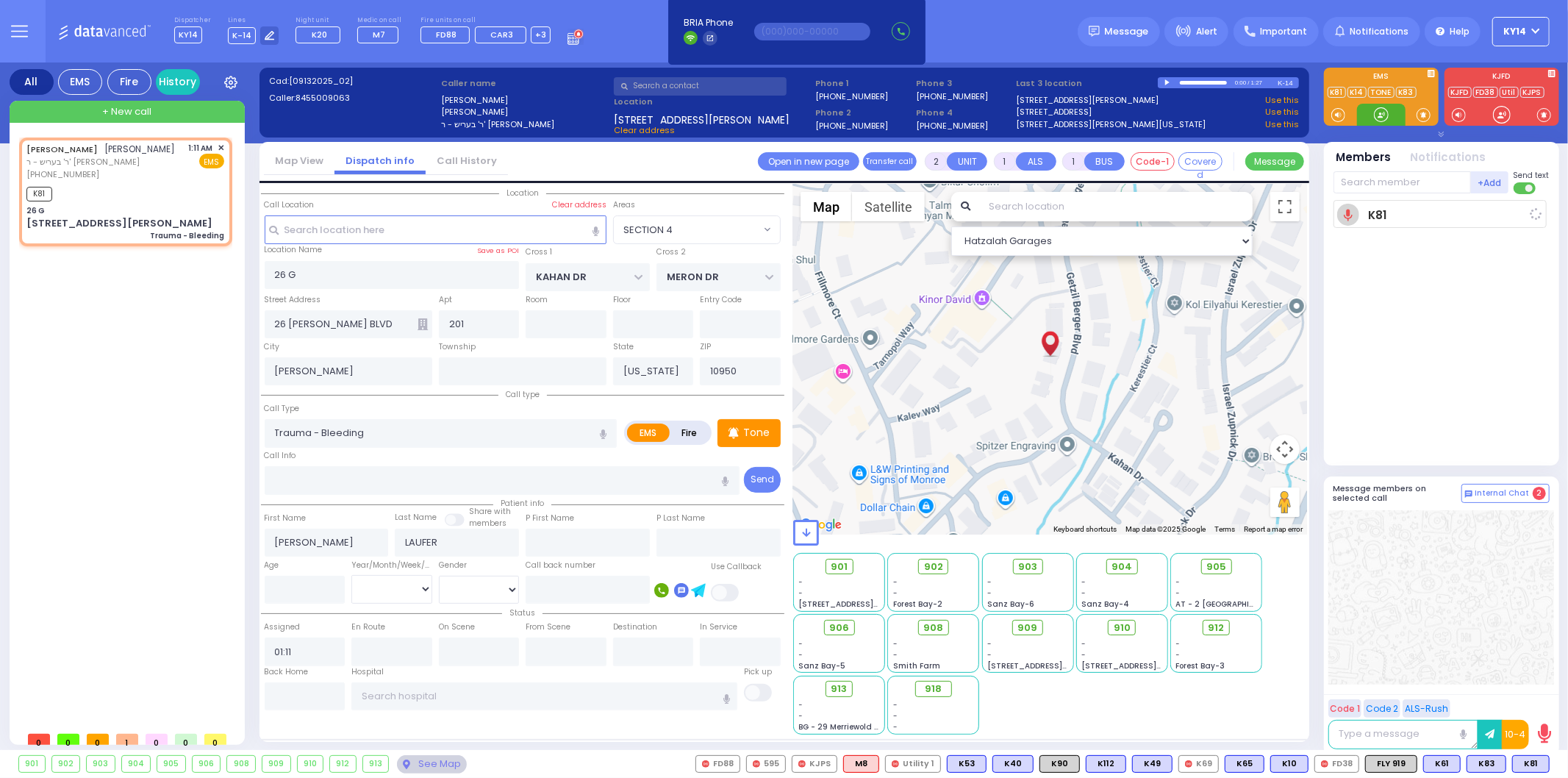
select select
radio input "true"
select select
type input "01:14"
select select "Hatzalah Garages"
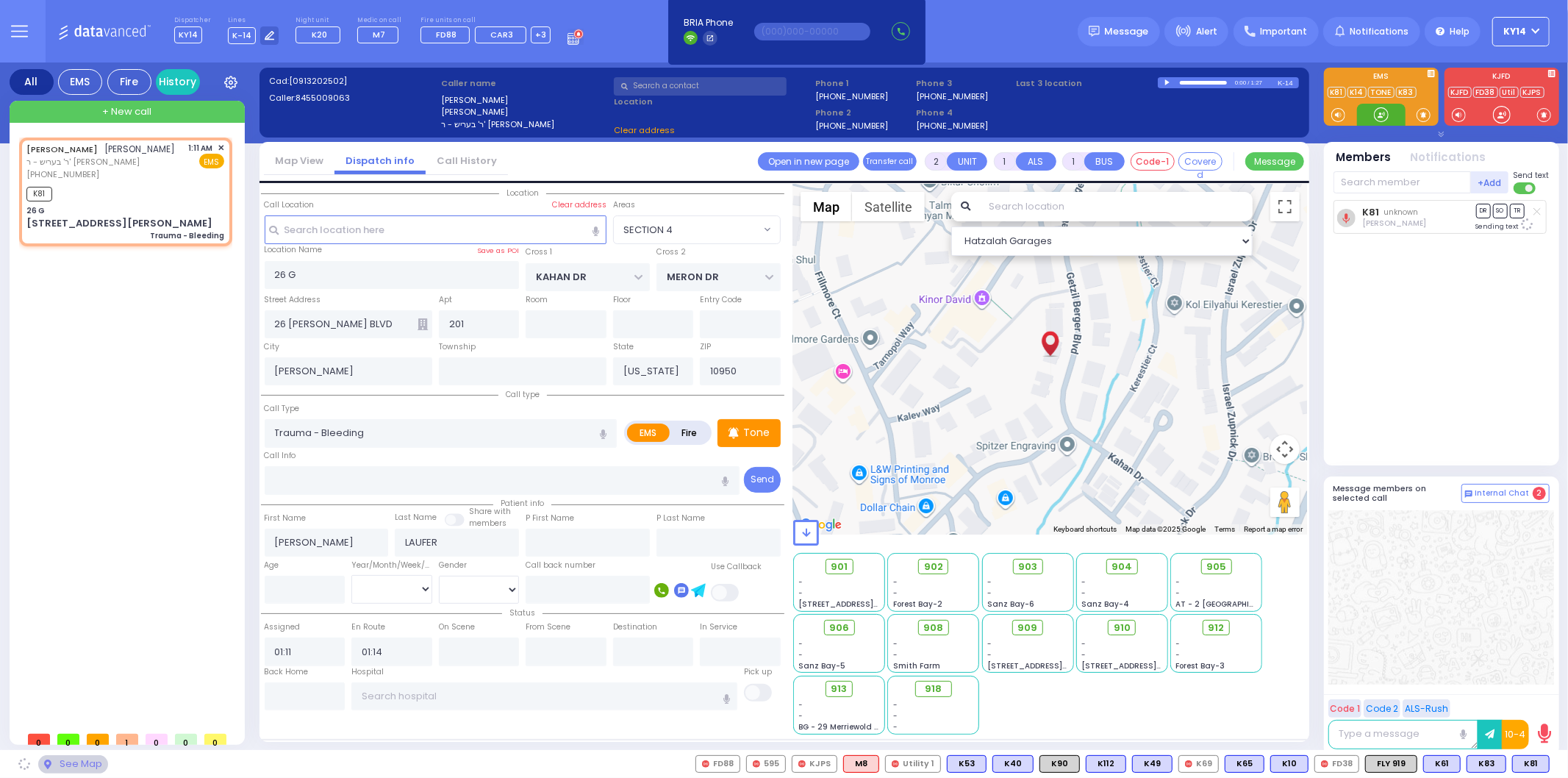
select select "SECTION 4"
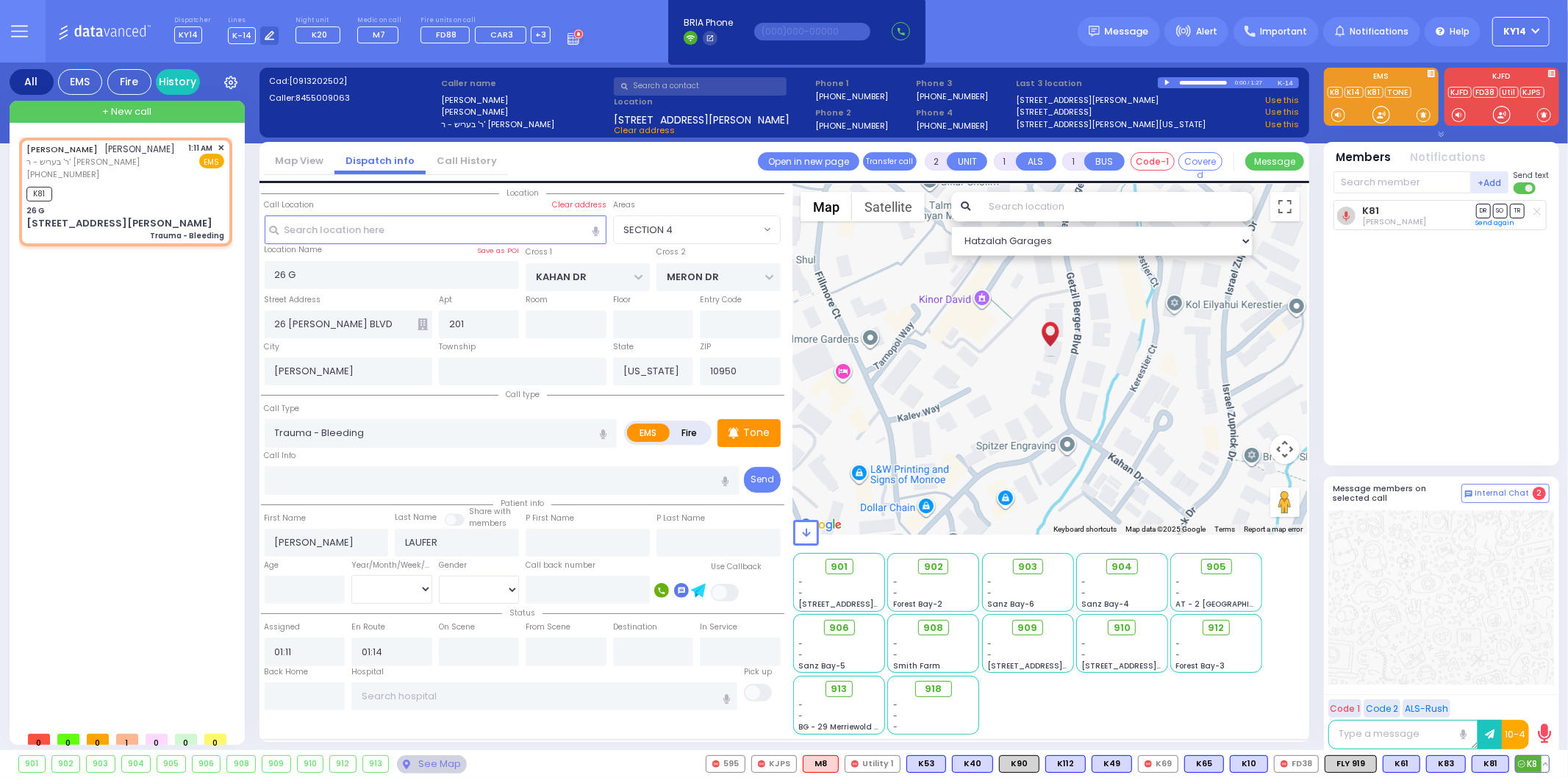
click at [1534, 763] on span "K8" at bounding box center [1532, 764] width 33 height 16
select select
radio input "true"
select select
select select "Hatzalah Garages"
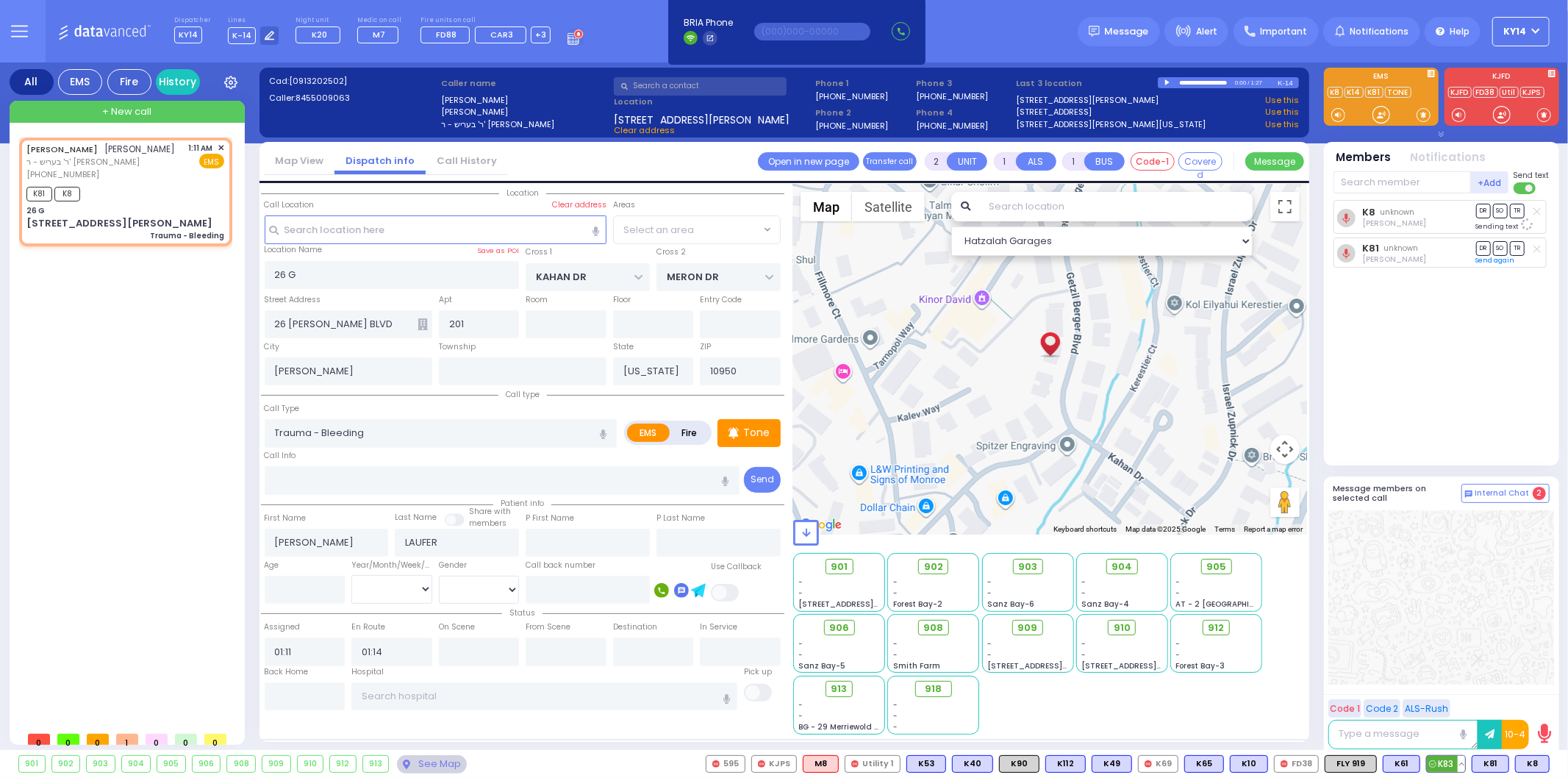
select select "SECTION 4"
click at [1372, 182] on input "text" at bounding box center [1402, 182] width 138 height 22
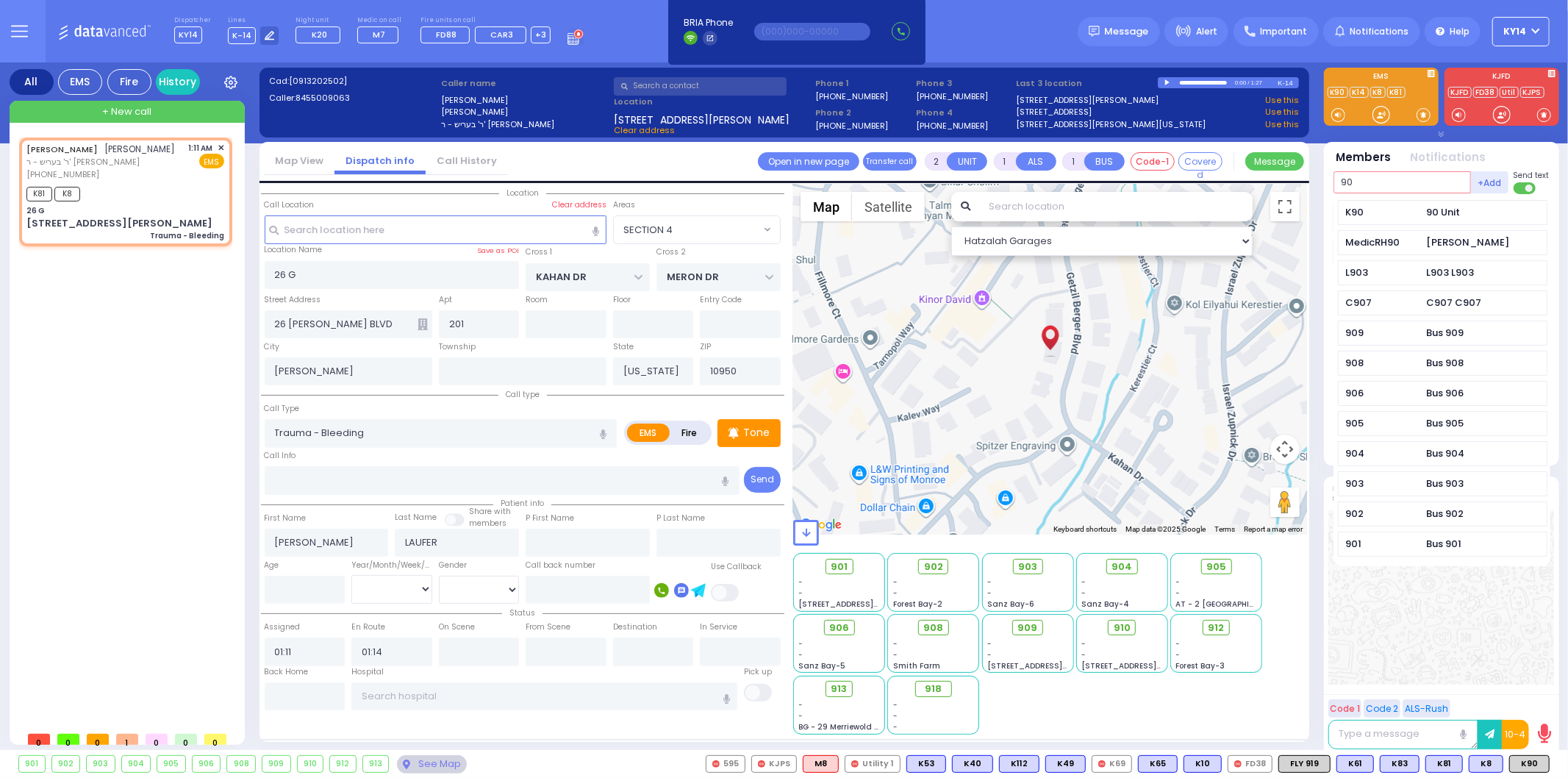
type input "90"
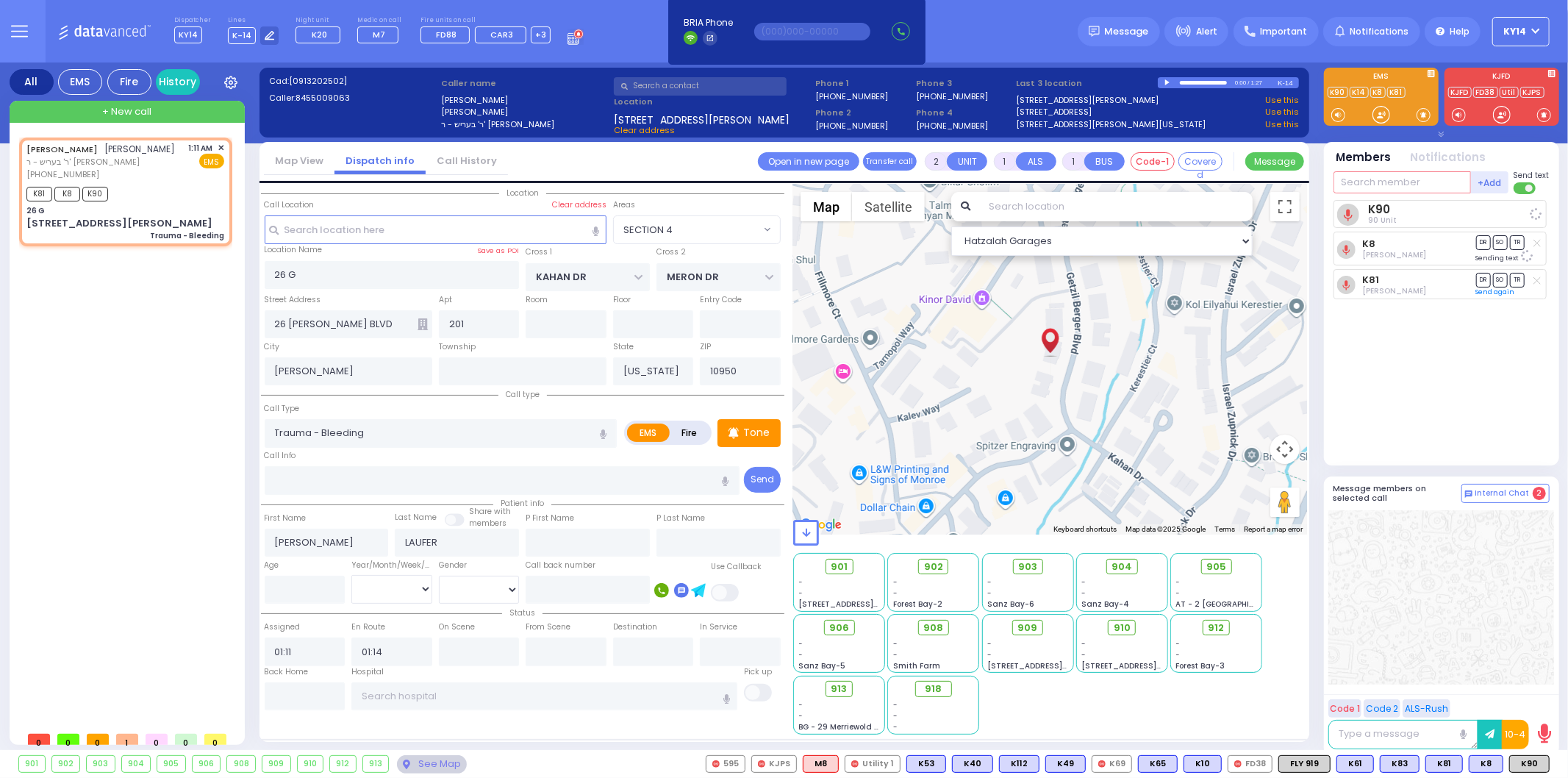
select select
radio input "true"
select select
select select "Hatzalah Garages"
select select "SECTION 4"
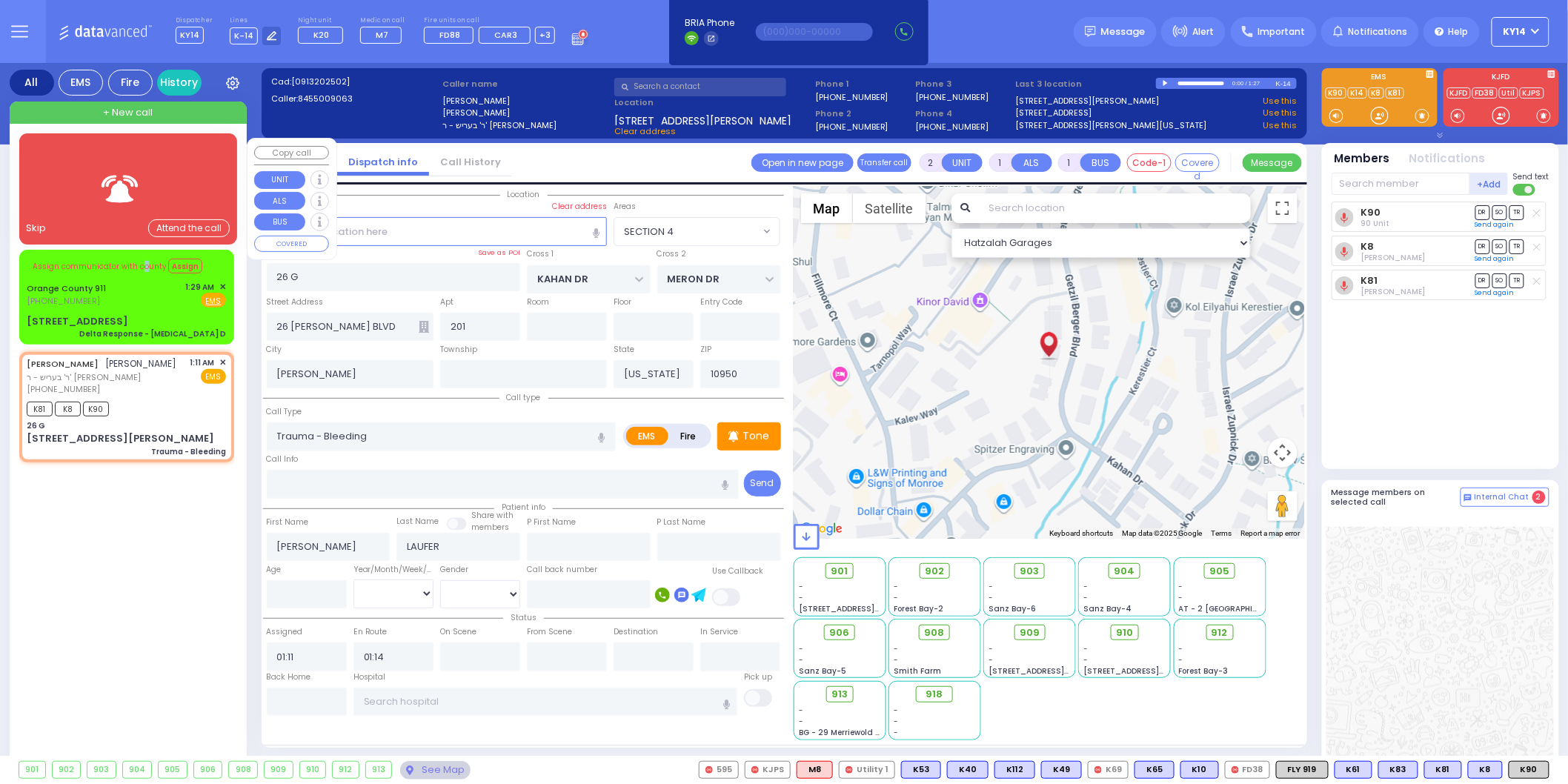
click at [143, 272] on div "Assign communicator with county Assign" at bounding box center [125, 266] width 199 height 24
type input "6"
select select
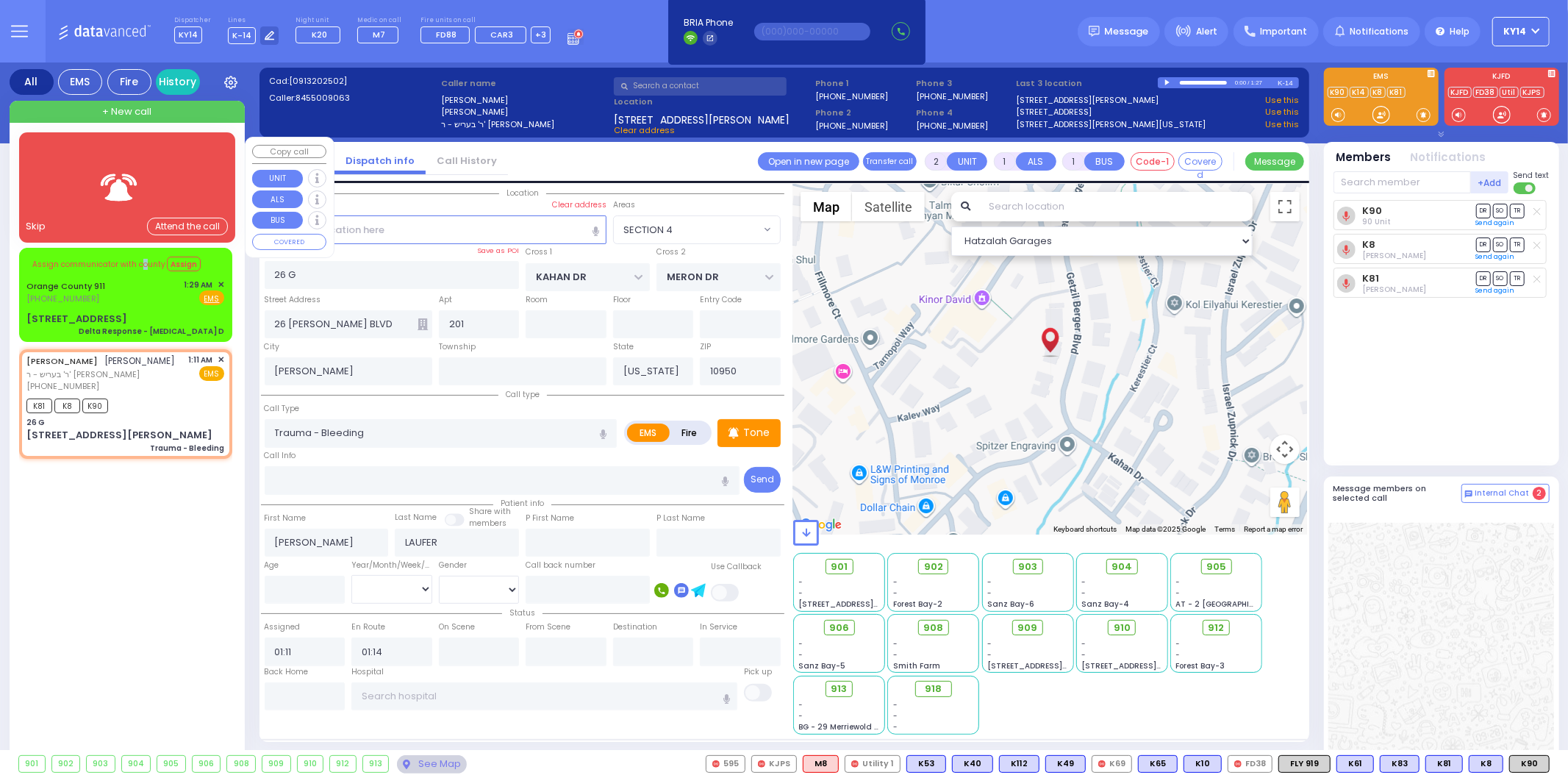
type input "Delta Response - [MEDICAL_DATA] D"
radio input "true"
type input "Nature: : Delta Response - [MEDICAL_DATA] D Address: : [STREET_ADDRESS]: : [GEO…"
select select
select select "Hatzalah Garages"
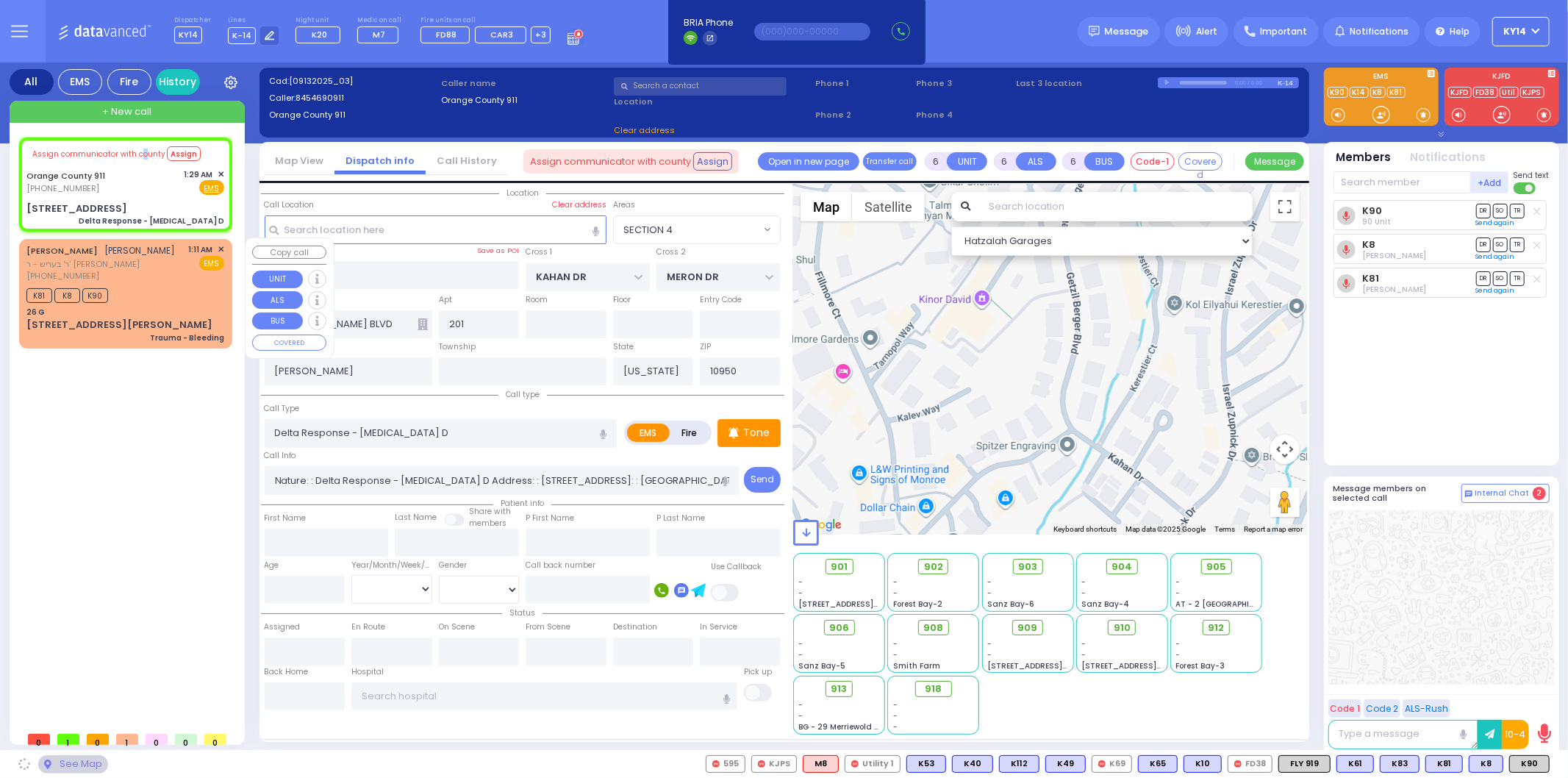
type input "[STREET_ADDRESS]"
type input "Monroe"
type input "10917"
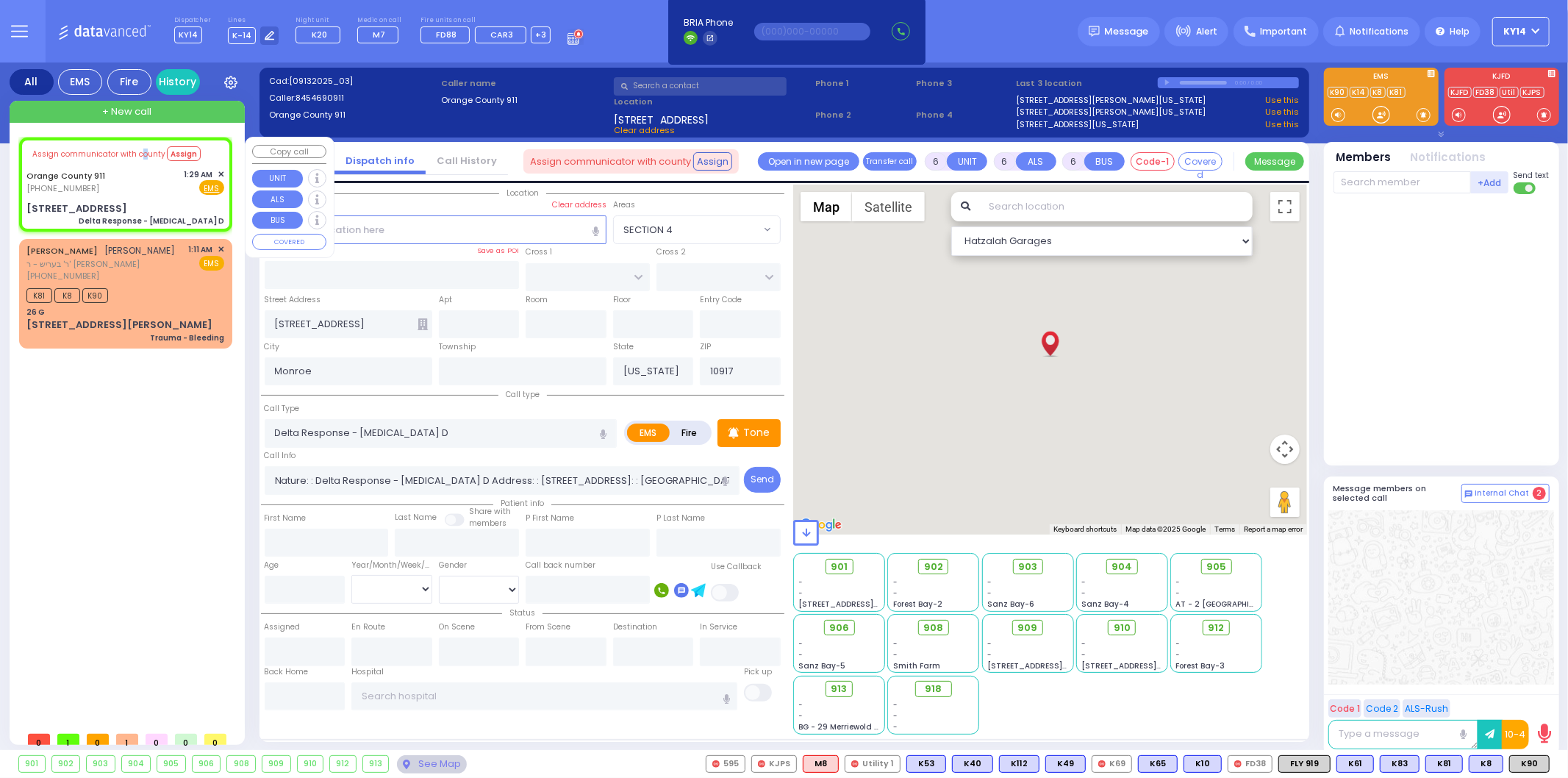
click at [222, 167] on div "Assign communicator with county Assign [GEOGRAPHIC_DATA] 911 [PHONE_NUMBER] 1:2…" at bounding box center [125, 184] width 207 height 90
select select
radio input "true"
select select
select select "Hatzalah Garages"
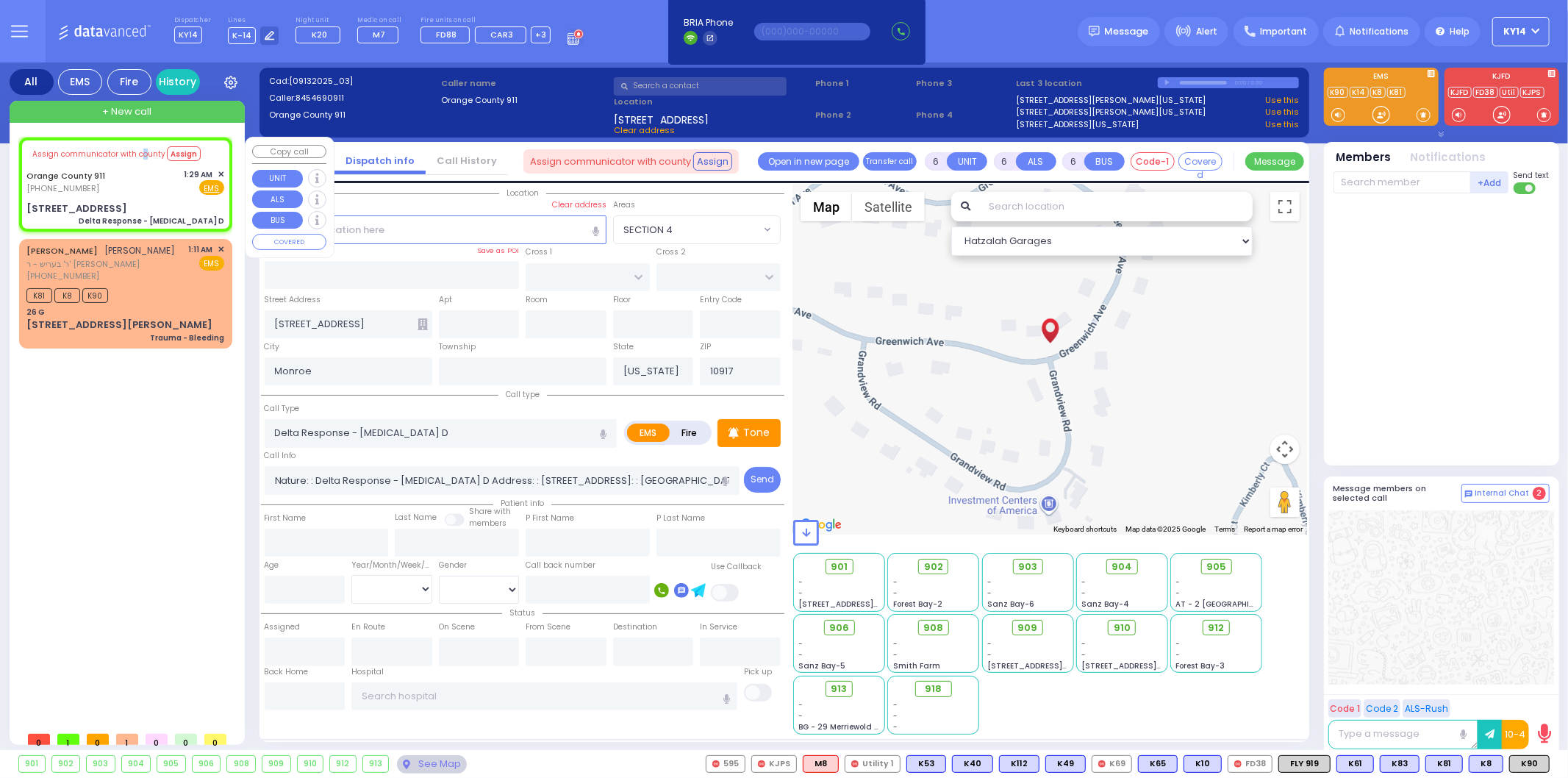
click at [221, 170] on span "✕" at bounding box center [221, 174] width 7 height 13
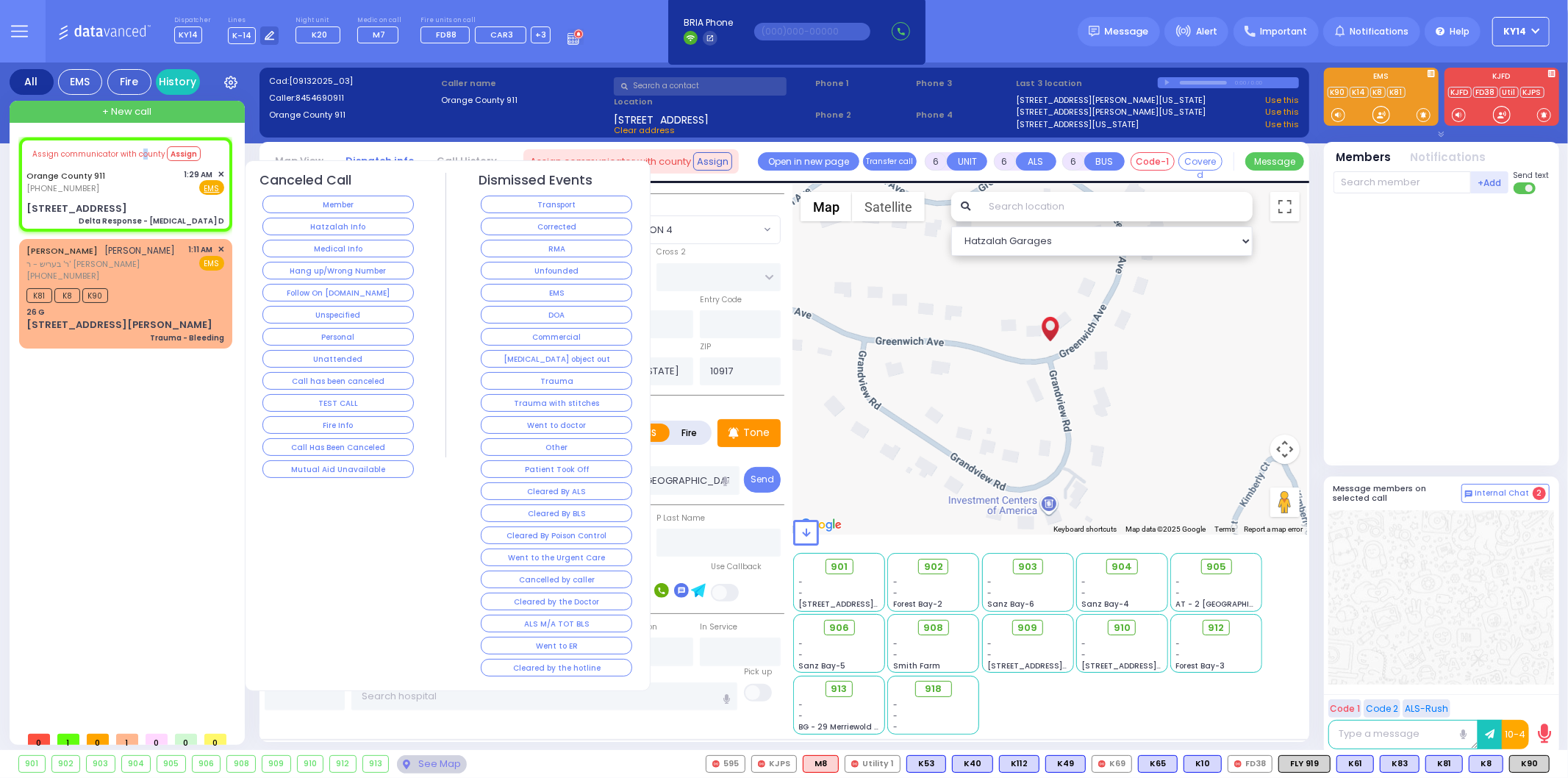
click at [327, 236] on div "Hatzalah Info" at bounding box center [338, 226] width 157 height 22
click at [325, 220] on button "Hatzalah Info" at bounding box center [338, 226] width 151 height 17
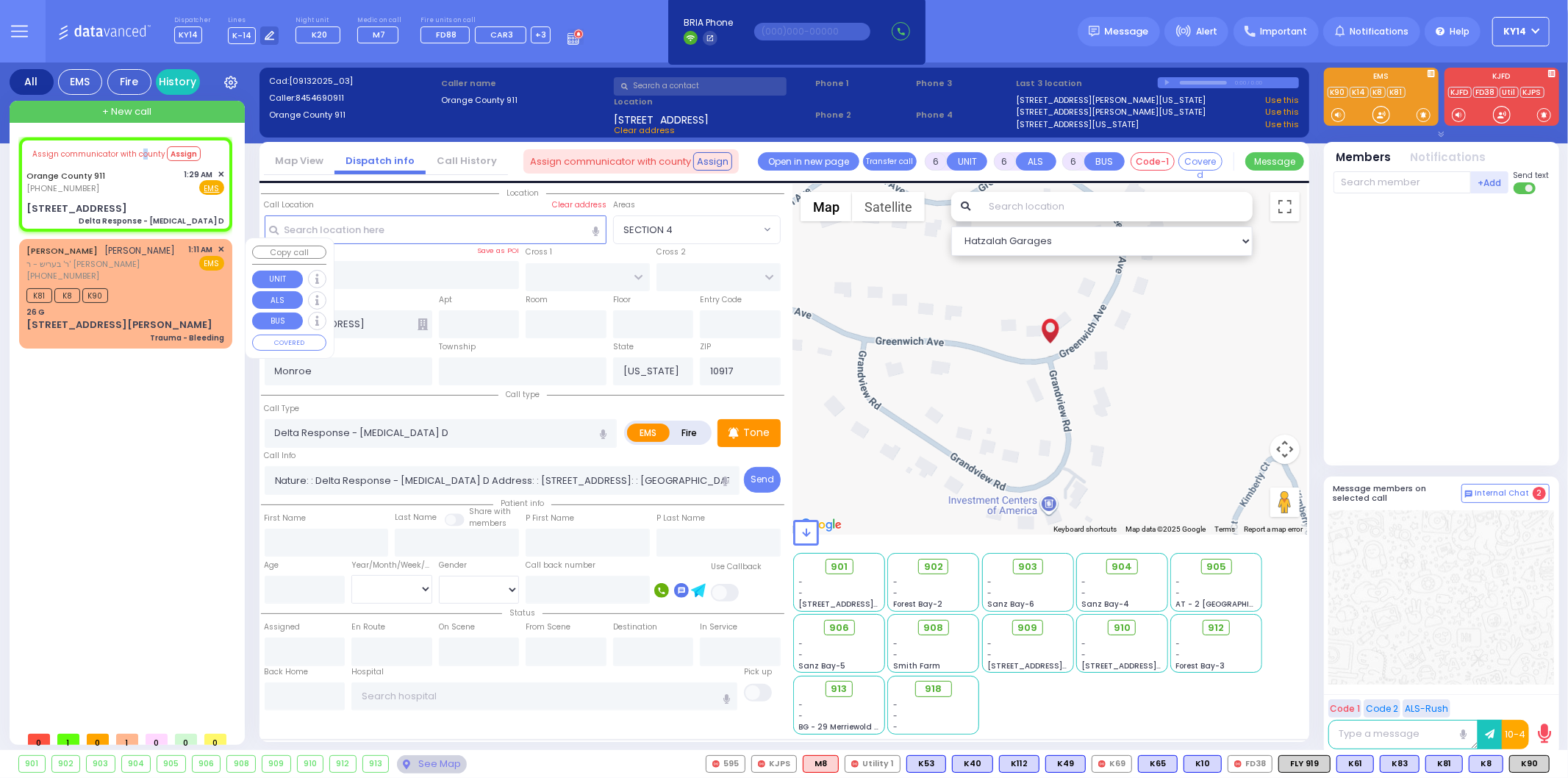
select select
radio input "true"
select select
